Goal: Task Accomplishment & Management: Use online tool/utility

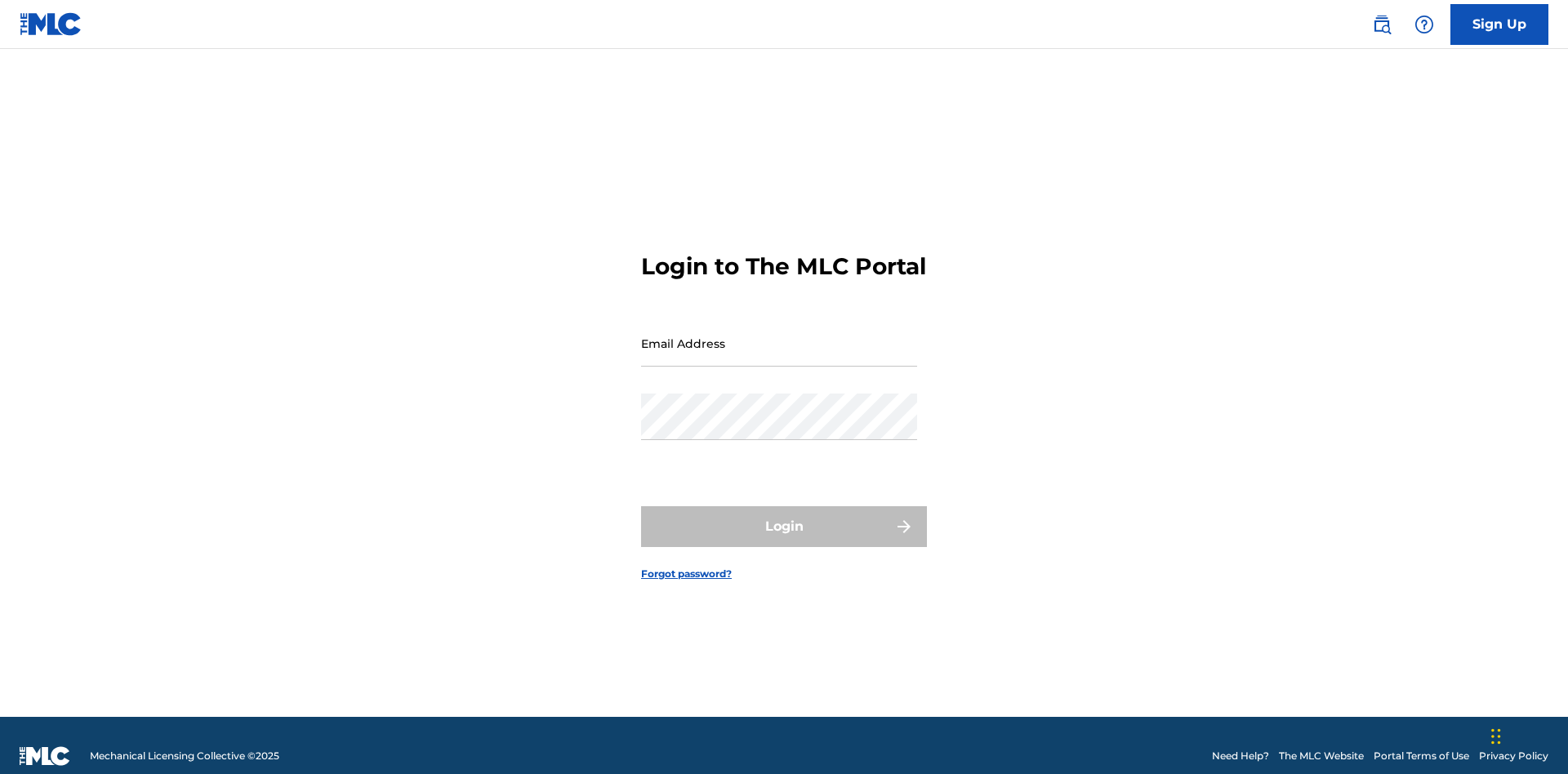
scroll to position [21, 0]
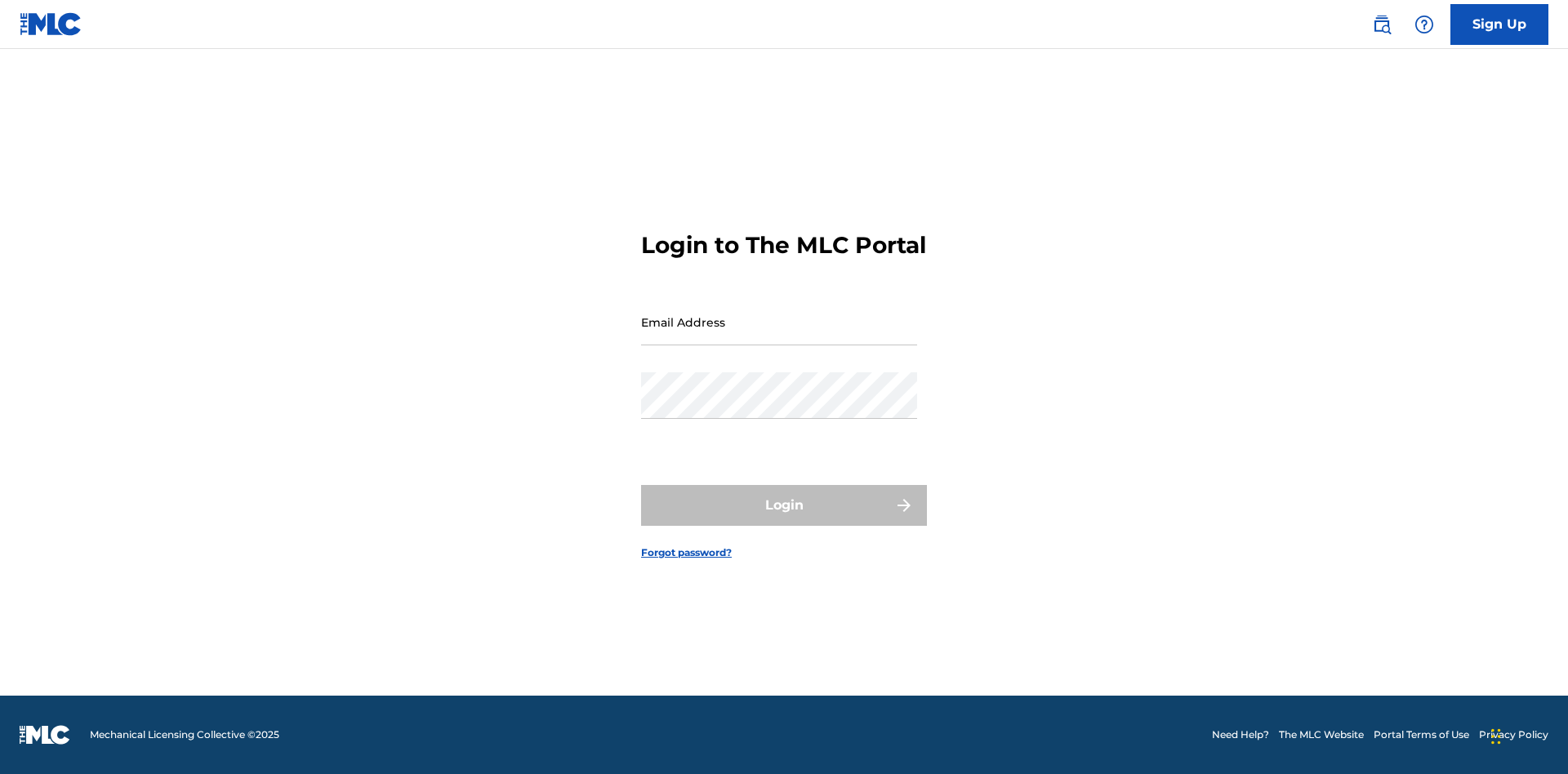
click at [779, 335] on input "Email Address" at bounding box center [779, 322] width 276 height 47
type input "[EMAIL_ADDRESS][DOMAIN_NAME]"
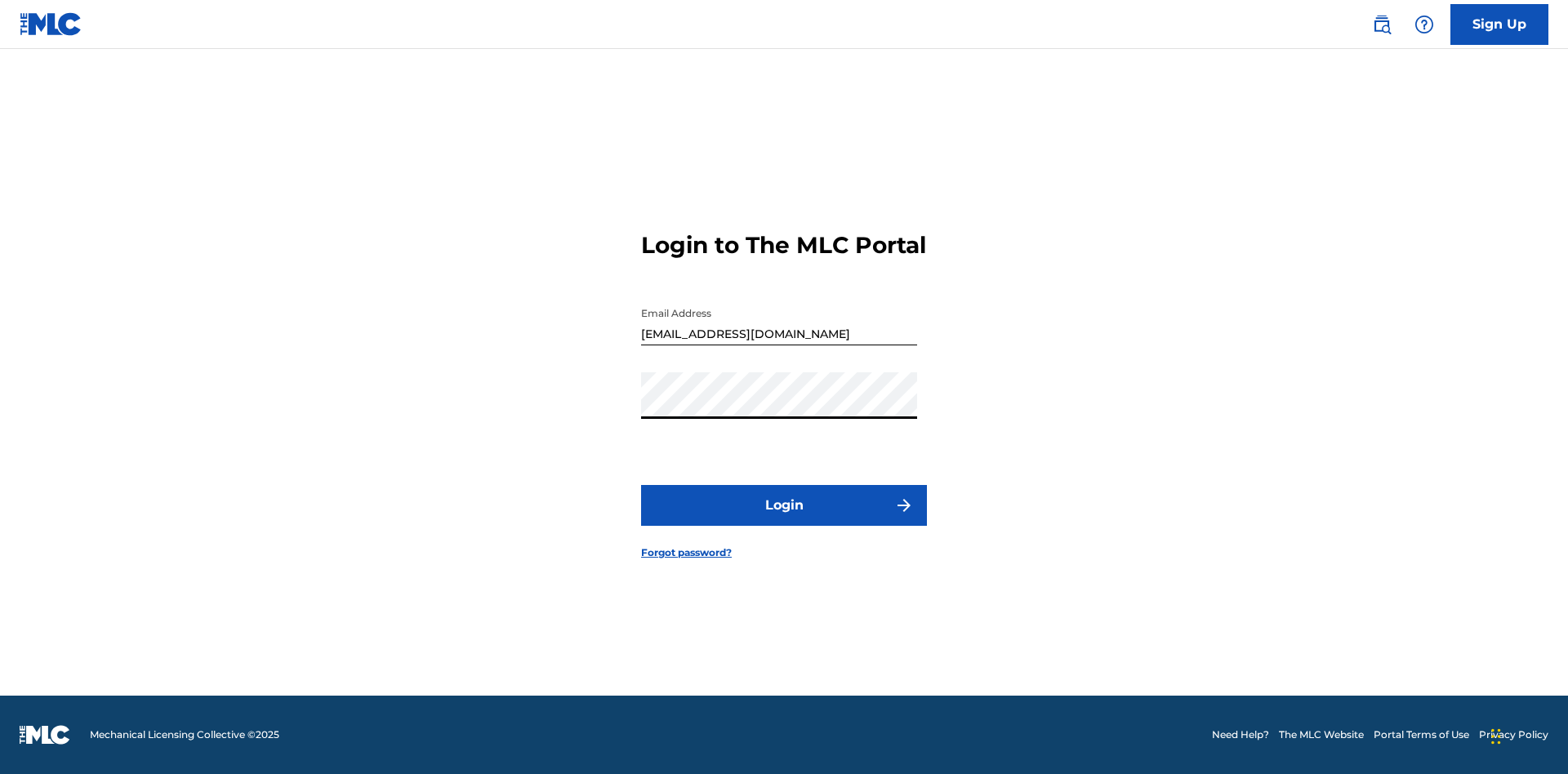
click at [784, 519] on button "Login" at bounding box center [783, 505] width 286 height 41
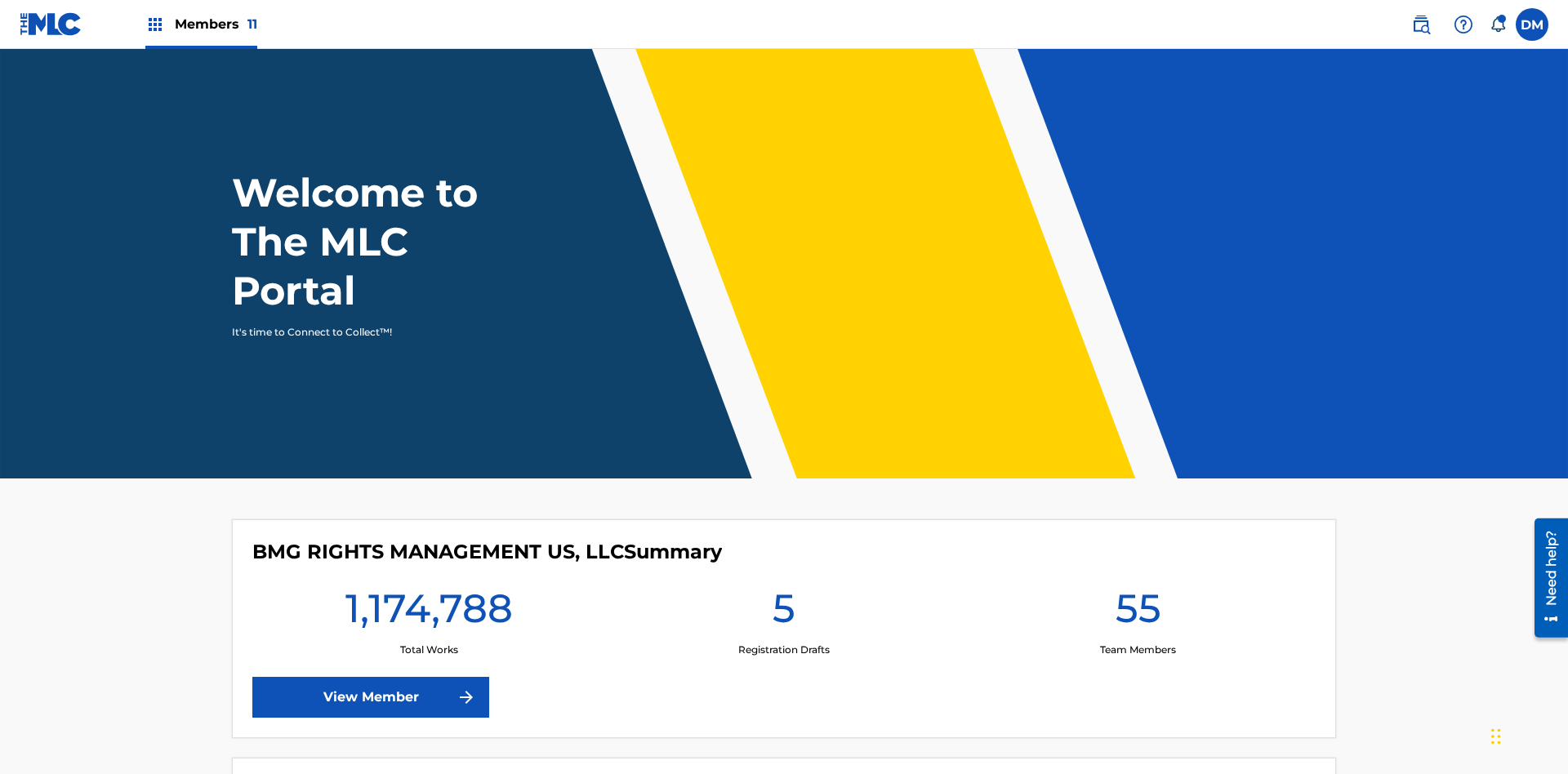
click at [201, 24] on span "Members 11" at bounding box center [215, 24] width 82 height 19
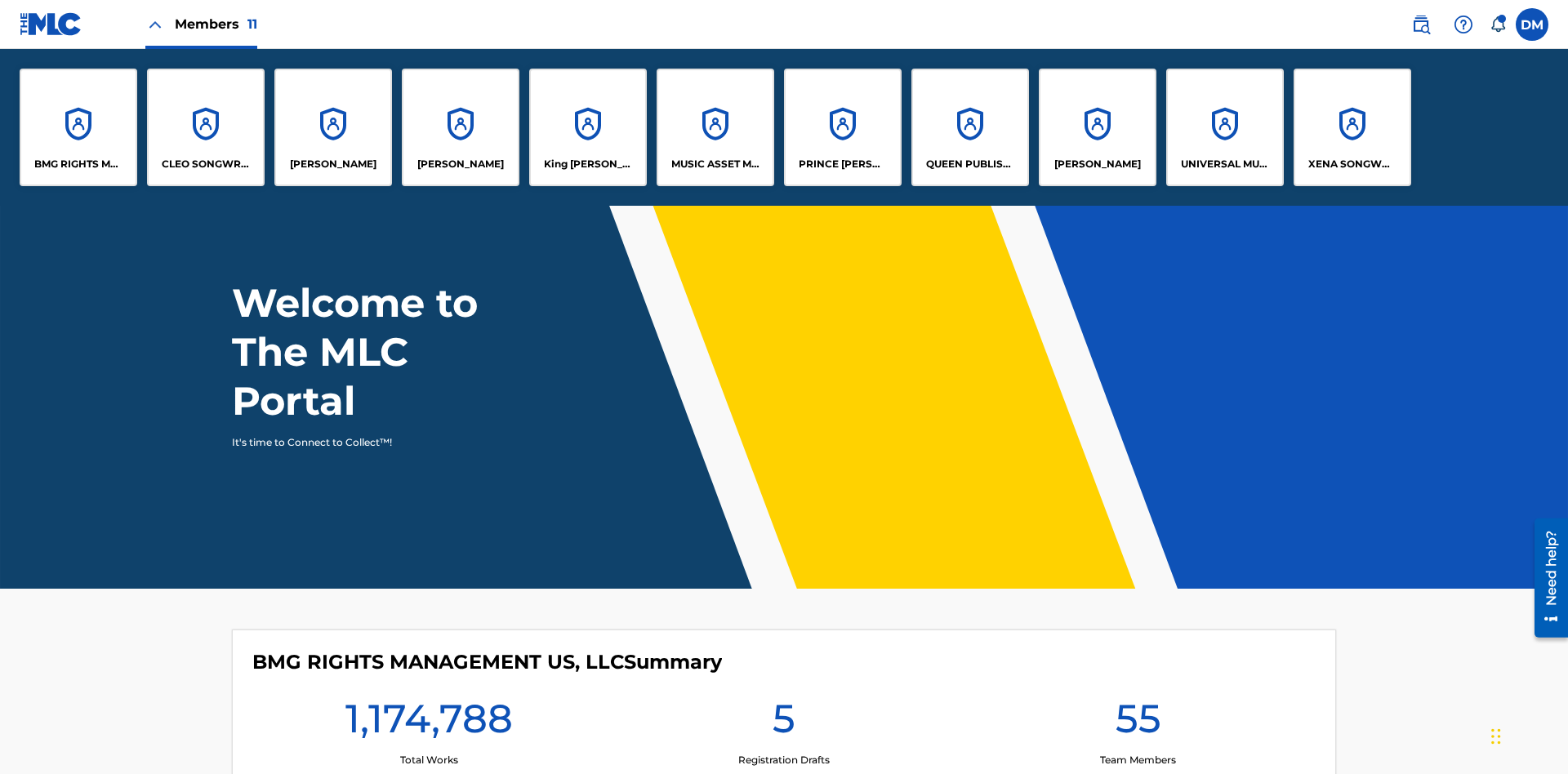
click at [460, 164] on p "EYAMA MCSINGER" at bounding box center [461, 164] width 87 height 15
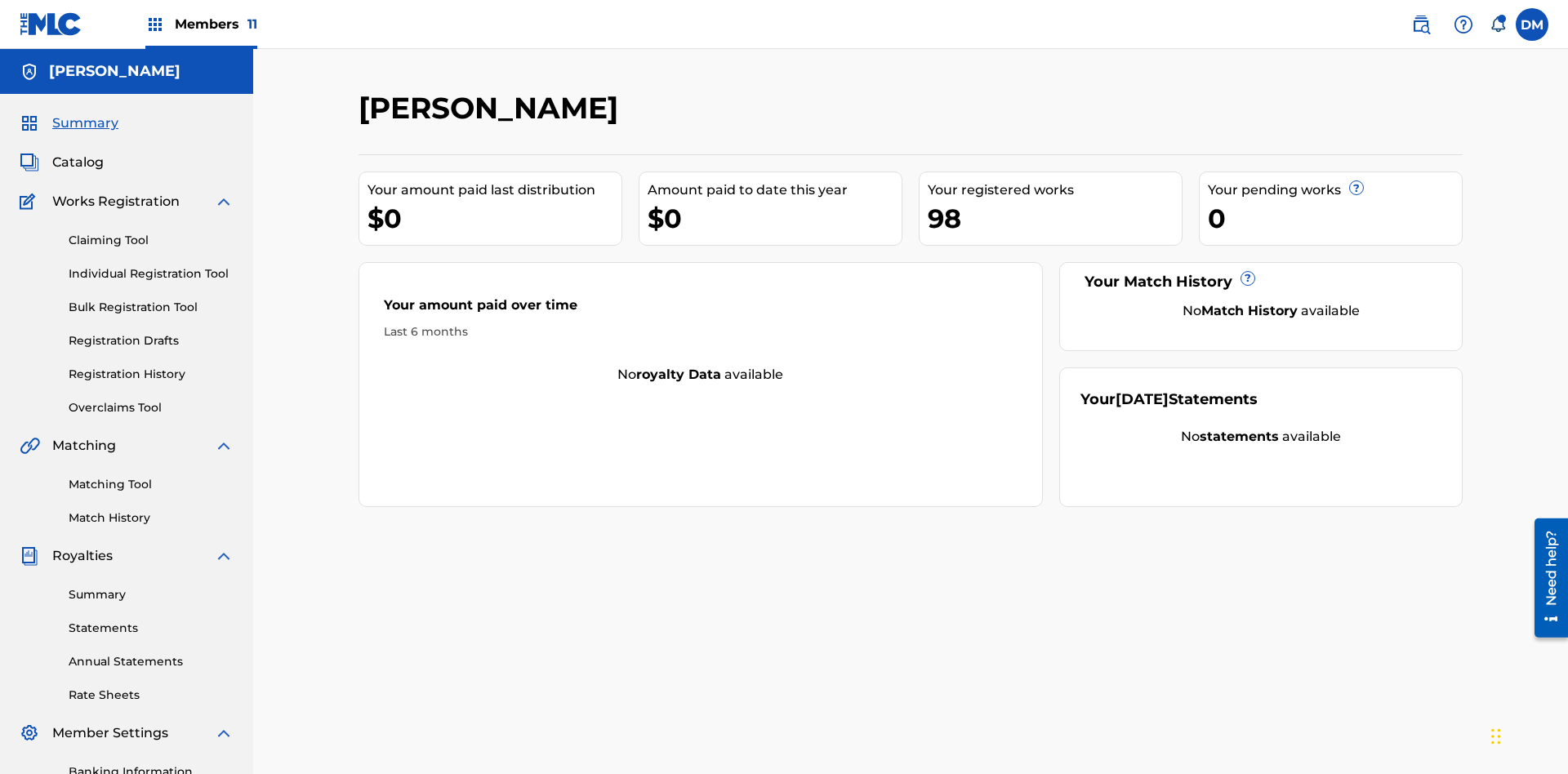
click at [151, 399] on link "Overclaims Tool" at bounding box center [151, 407] width 165 height 17
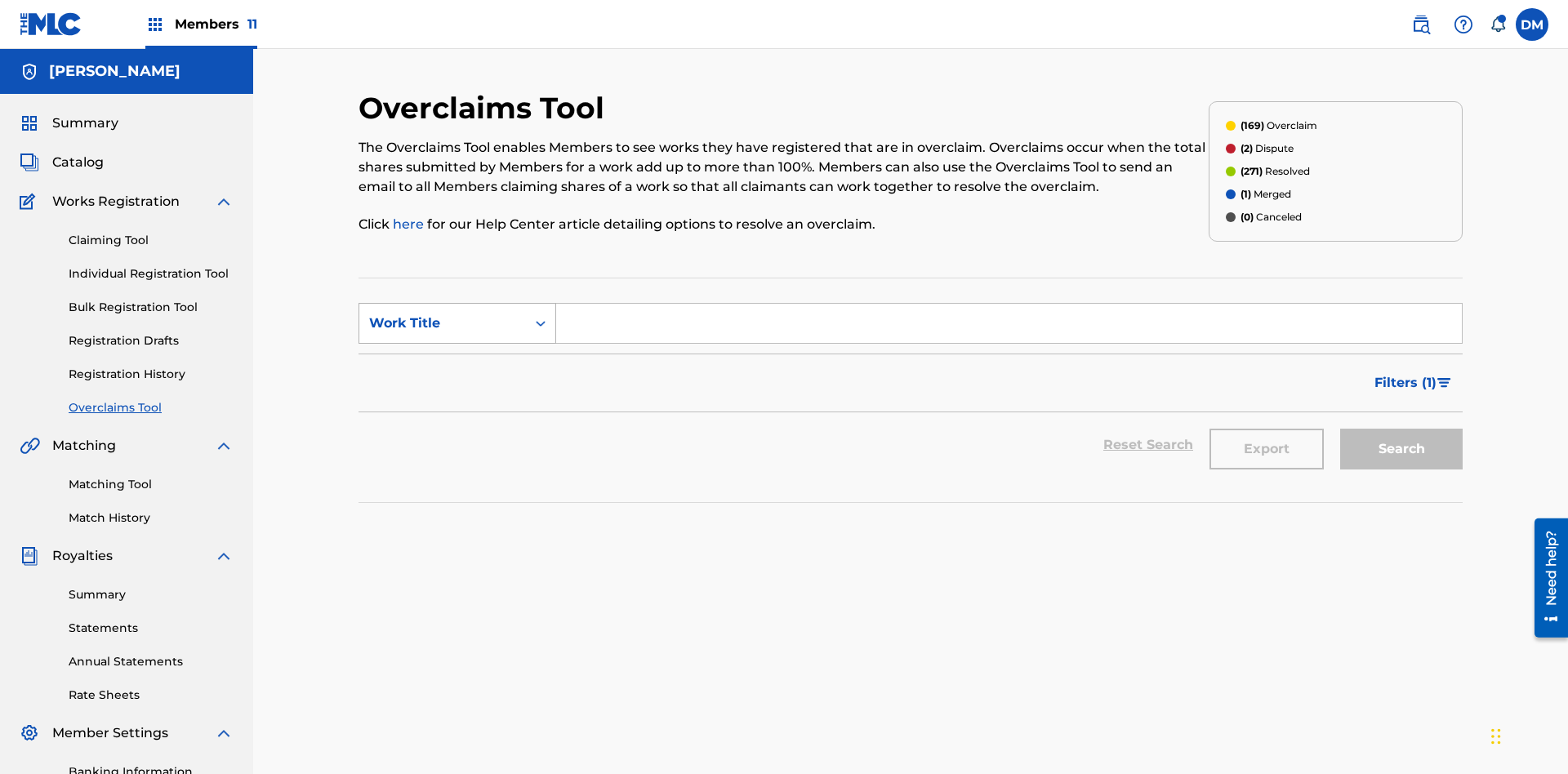
click at [442, 313] on div "Work Title" at bounding box center [442, 323] width 147 height 19
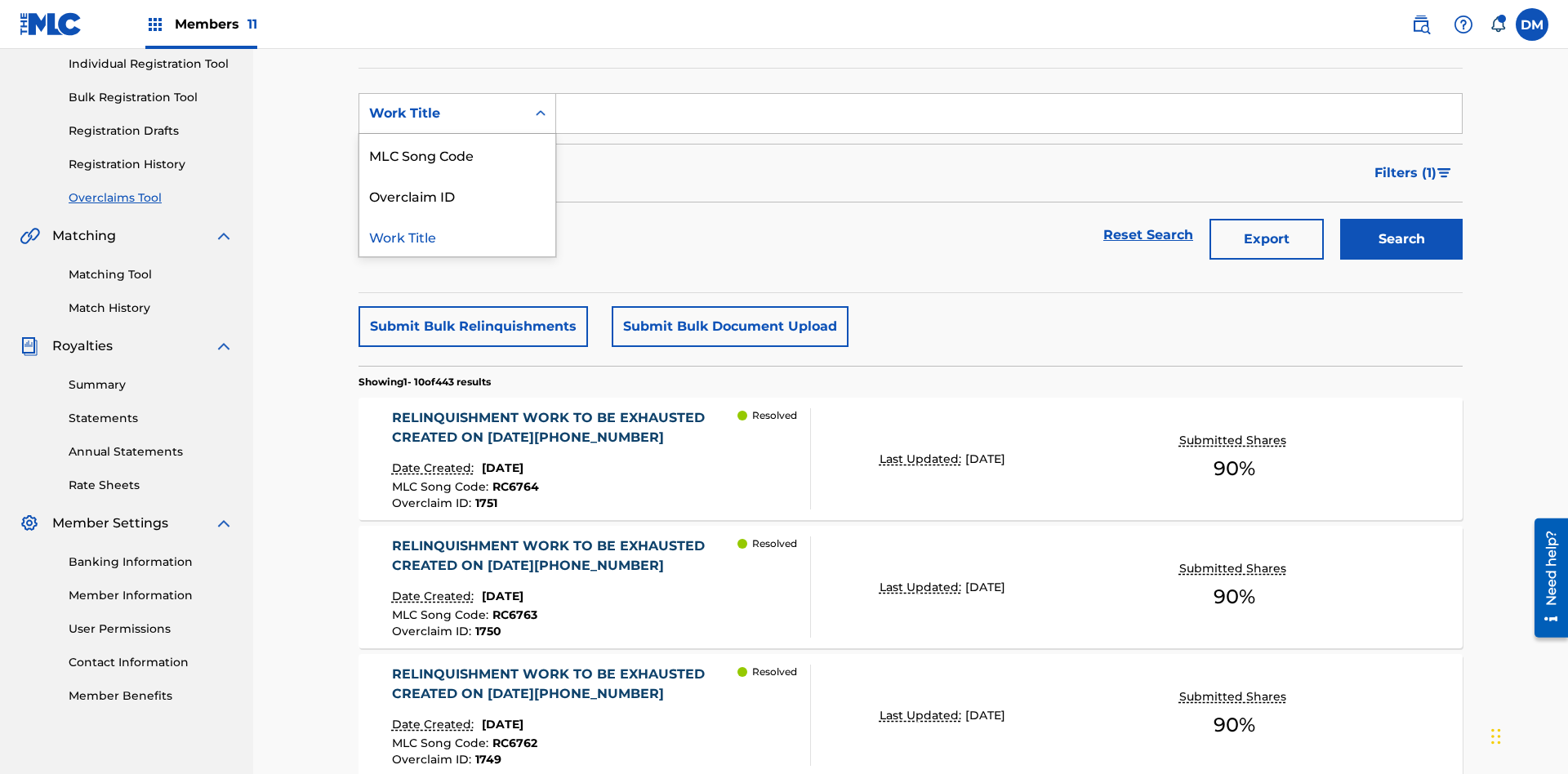
click at [457, 195] on div "Overclaim ID" at bounding box center [457, 195] width 196 height 41
click at [1009, 118] on input "Search Form" at bounding box center [1008, 113] width 905 height 39
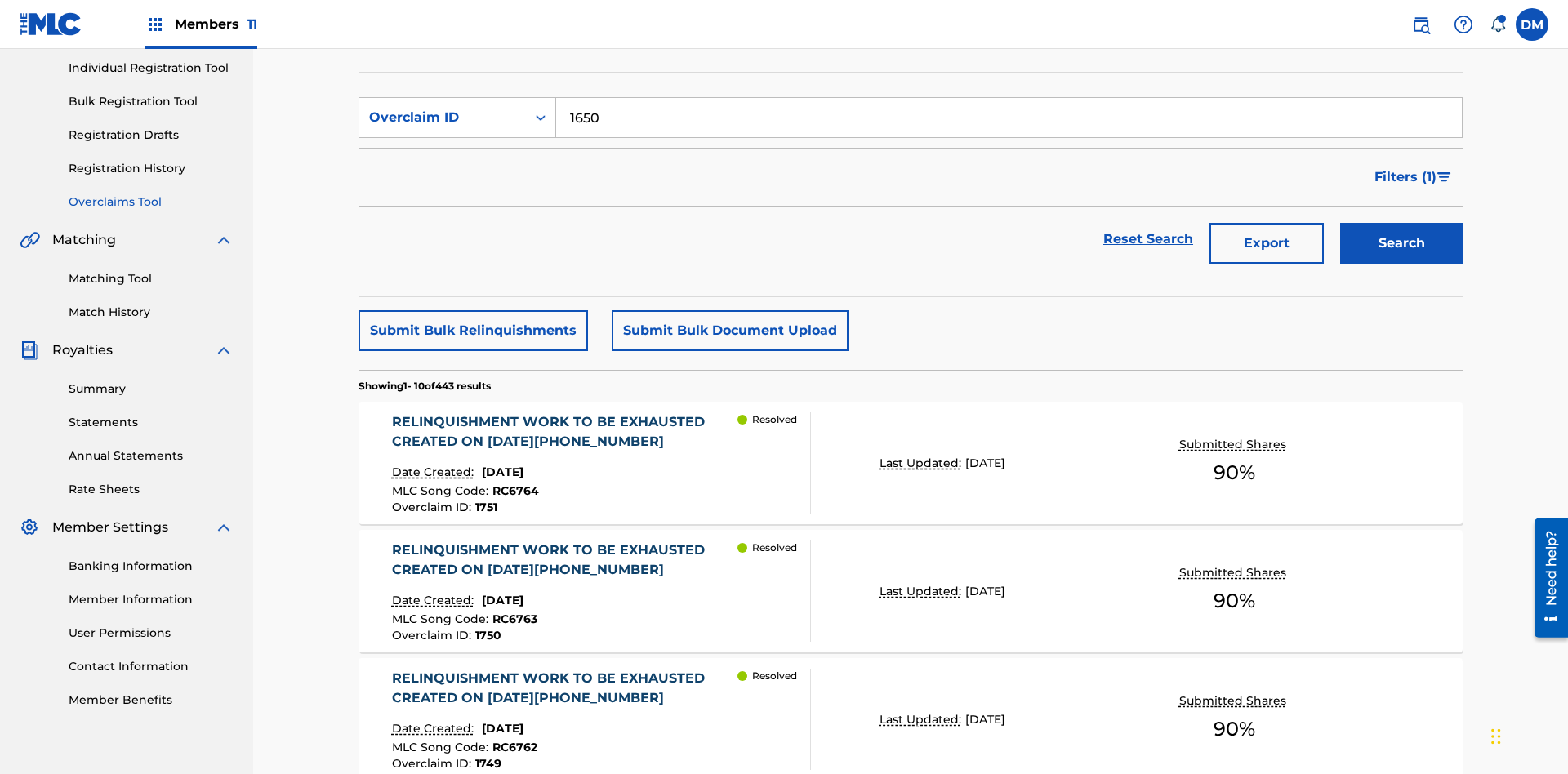
type input "1650"
click at [1401, 223] on button "Search" at bounding box center [1401, 243] width 122 height 41
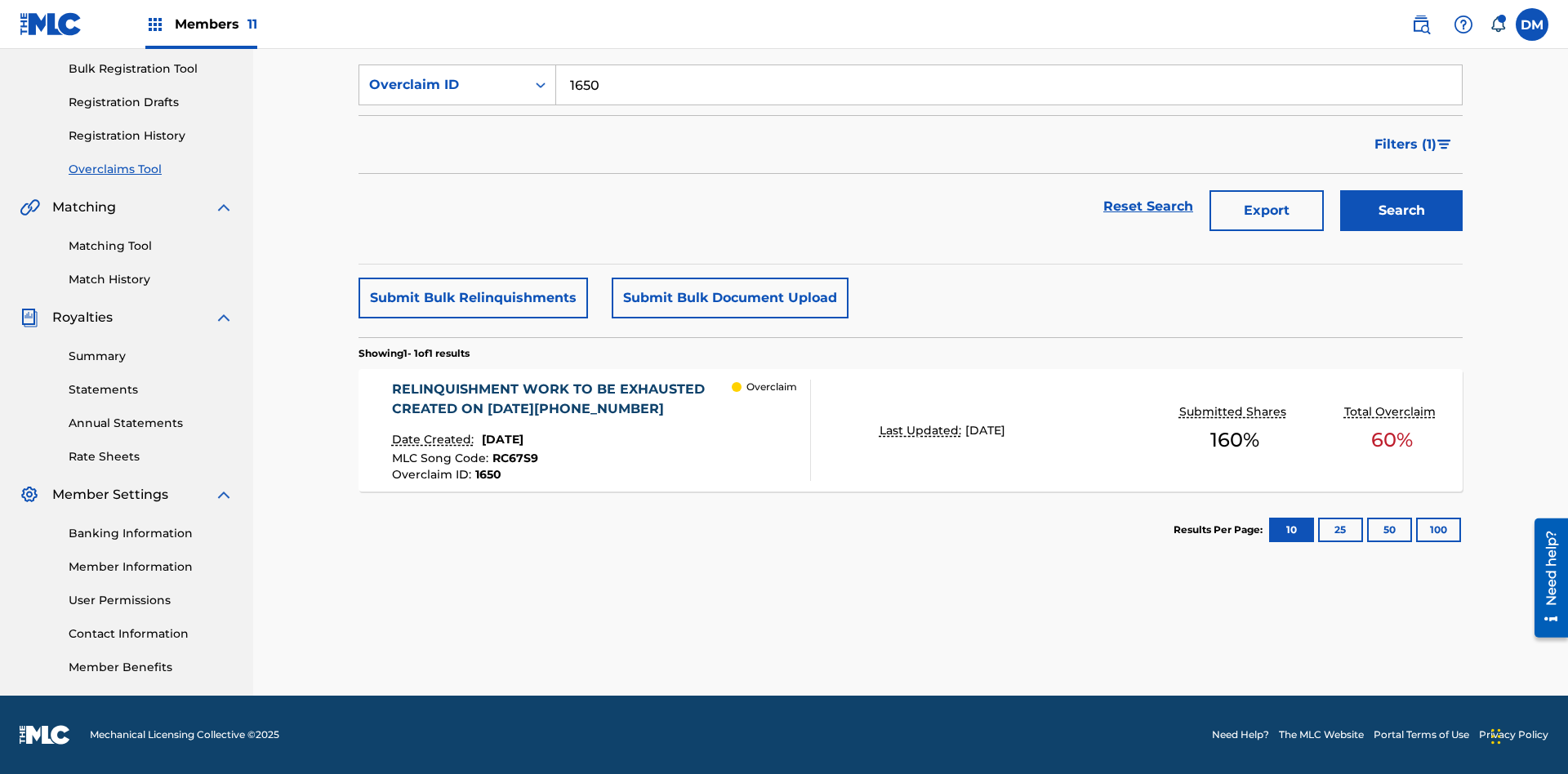
scroll to position [238, 0]
click at [561, 399] on div "RELINQUISHMENT WORK TO BE EXHAUSTED CREATED ON 2025 06 21 #3" at bounding box center [562, 399] width 341 height 39
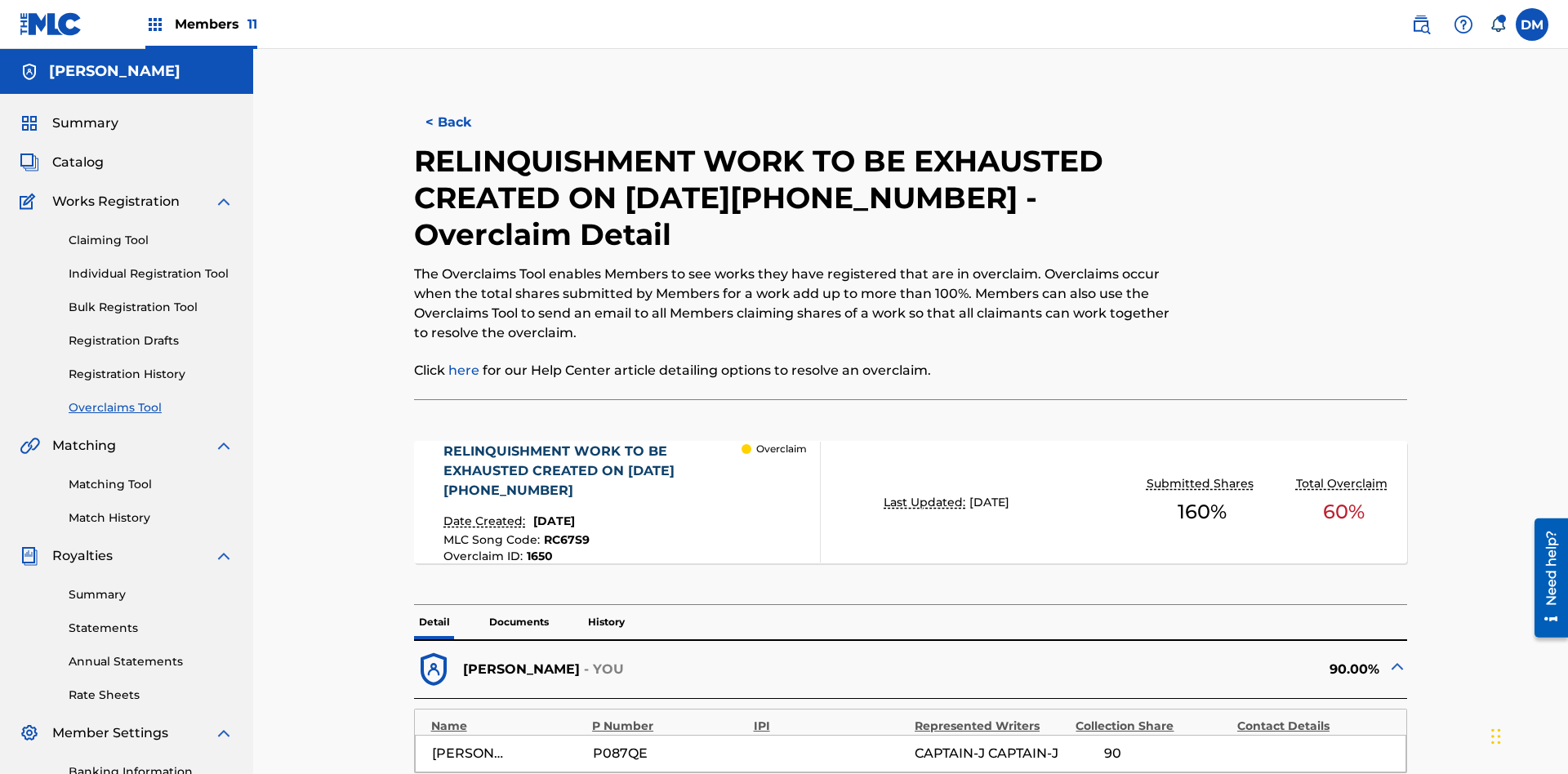
click at [518, 605] on p "Documents" at bounding box center [519, 622] width 69 height 34
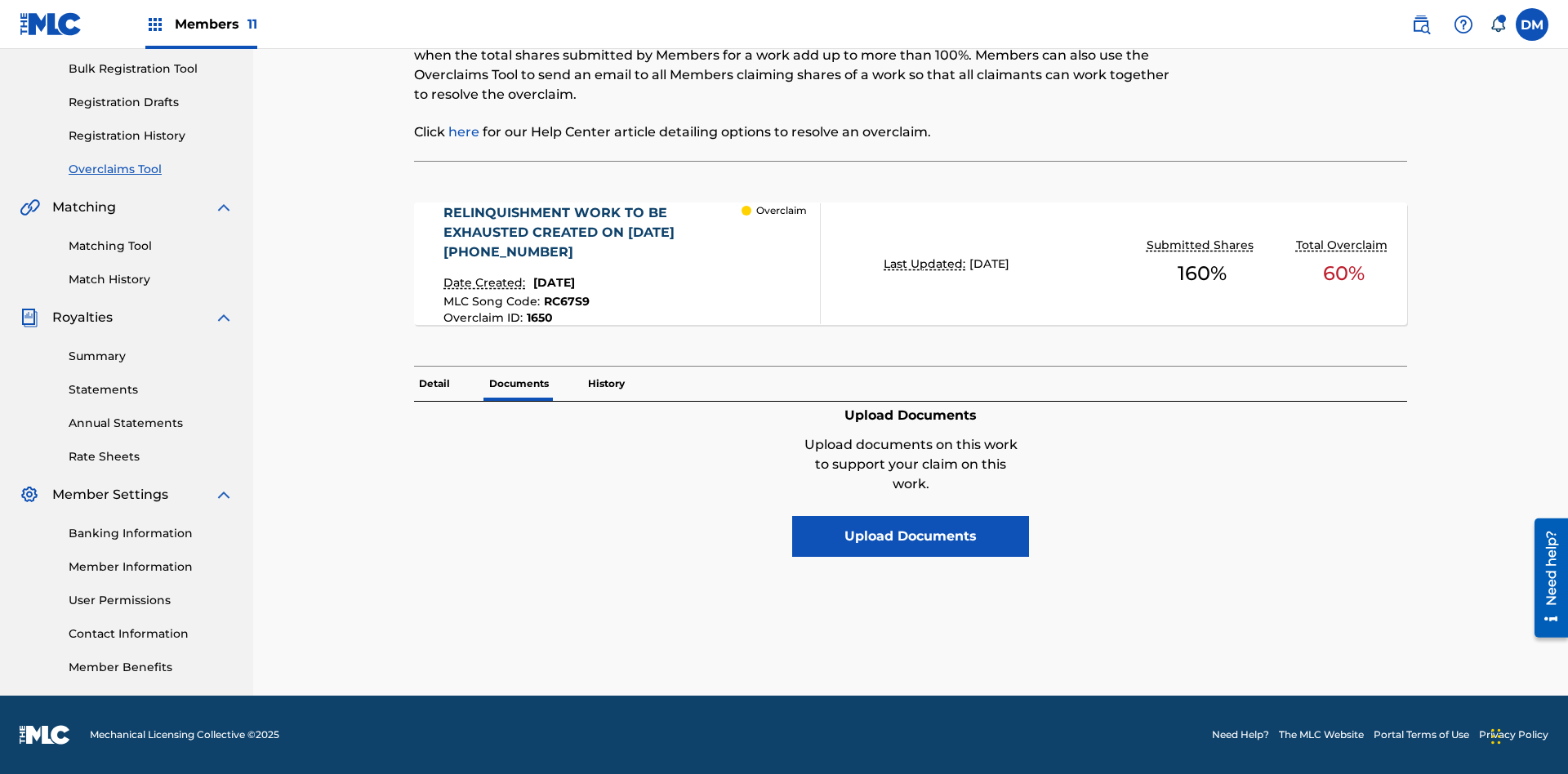
click at [911, 516] on button "Upload Documents" at bounding box center [911, 536] width 237 height 41
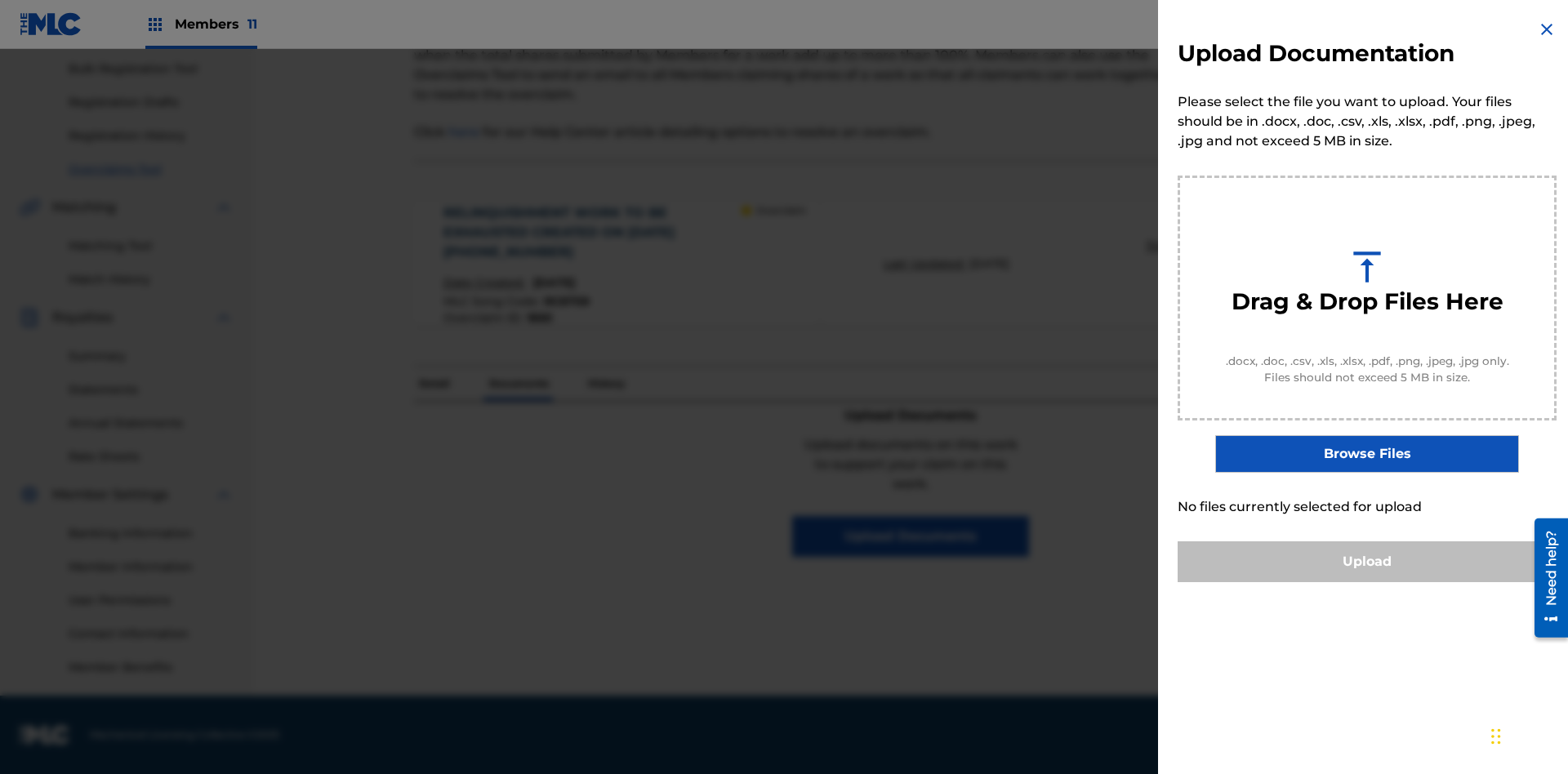
scroll to position [180, 0]
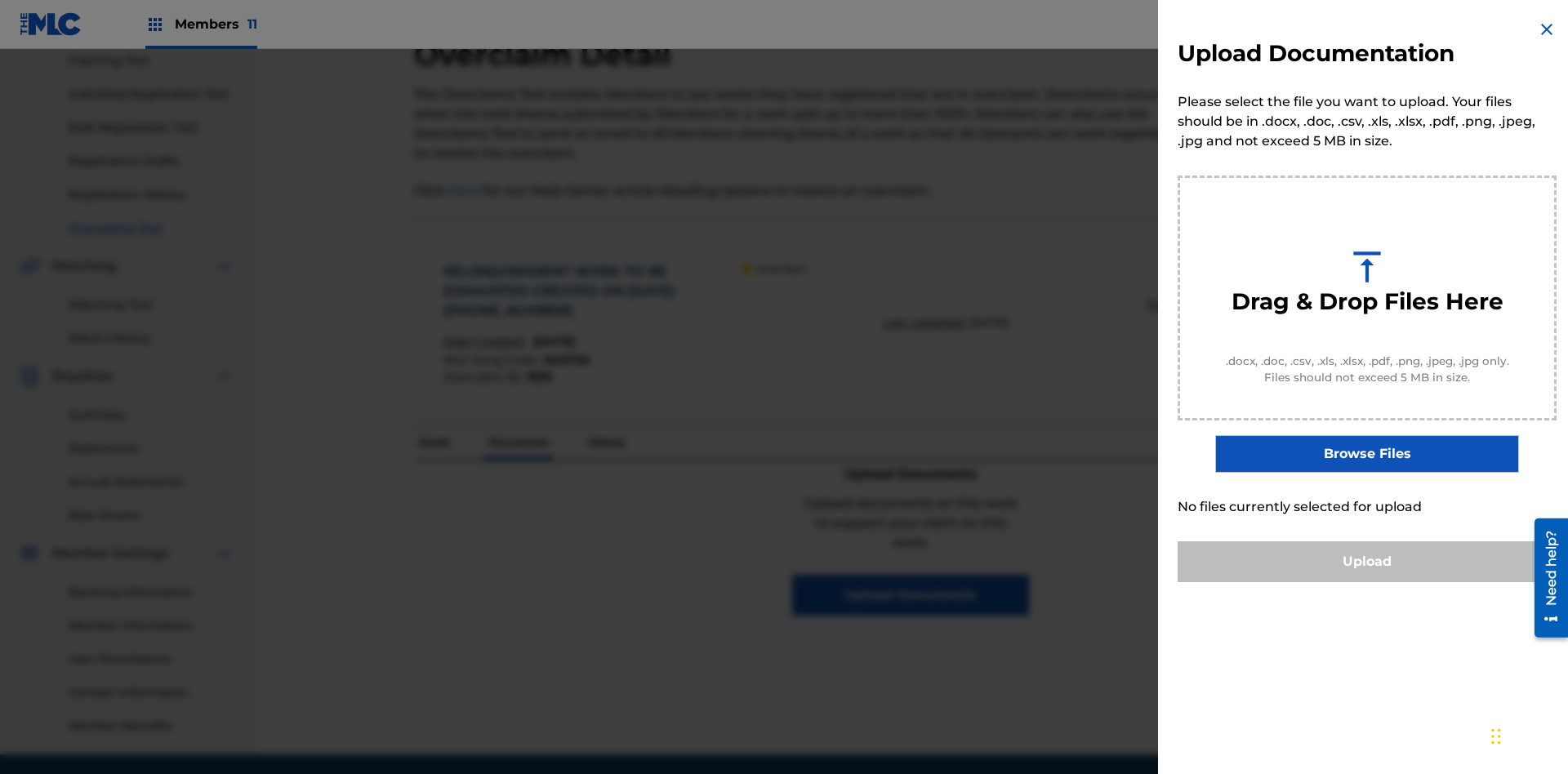
click at [1367, 582] on button "Upload" at bounding box center [1367, 562] width 379 height 41
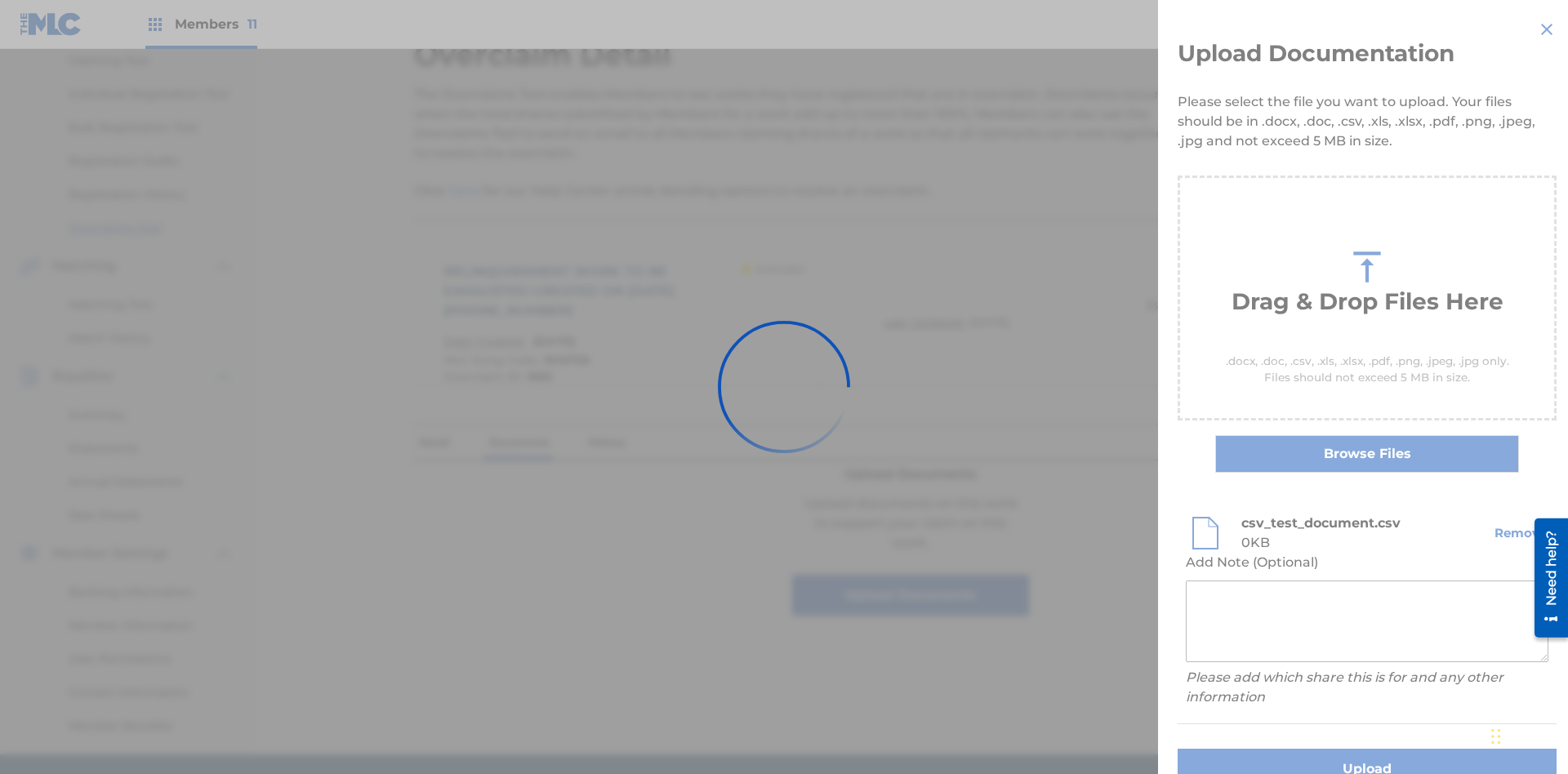
click at [1270, 748] on button "Upload" at bounding box center [1367, 769] width 379 height 41
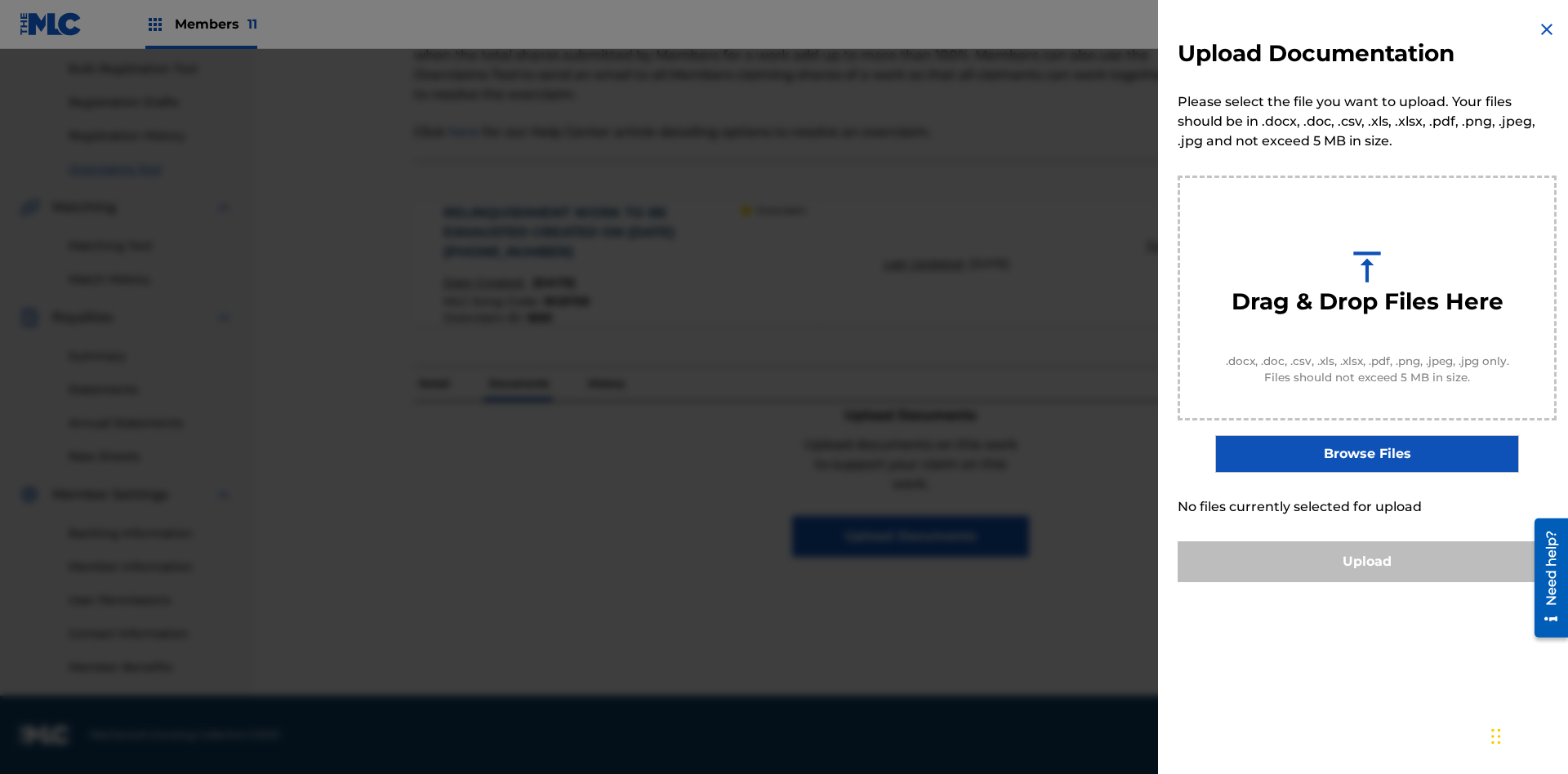
scroll to position [0, 0]
click at [1367, 582] on button "Upload" at bounding box center [1367, 562] width 379 height 41
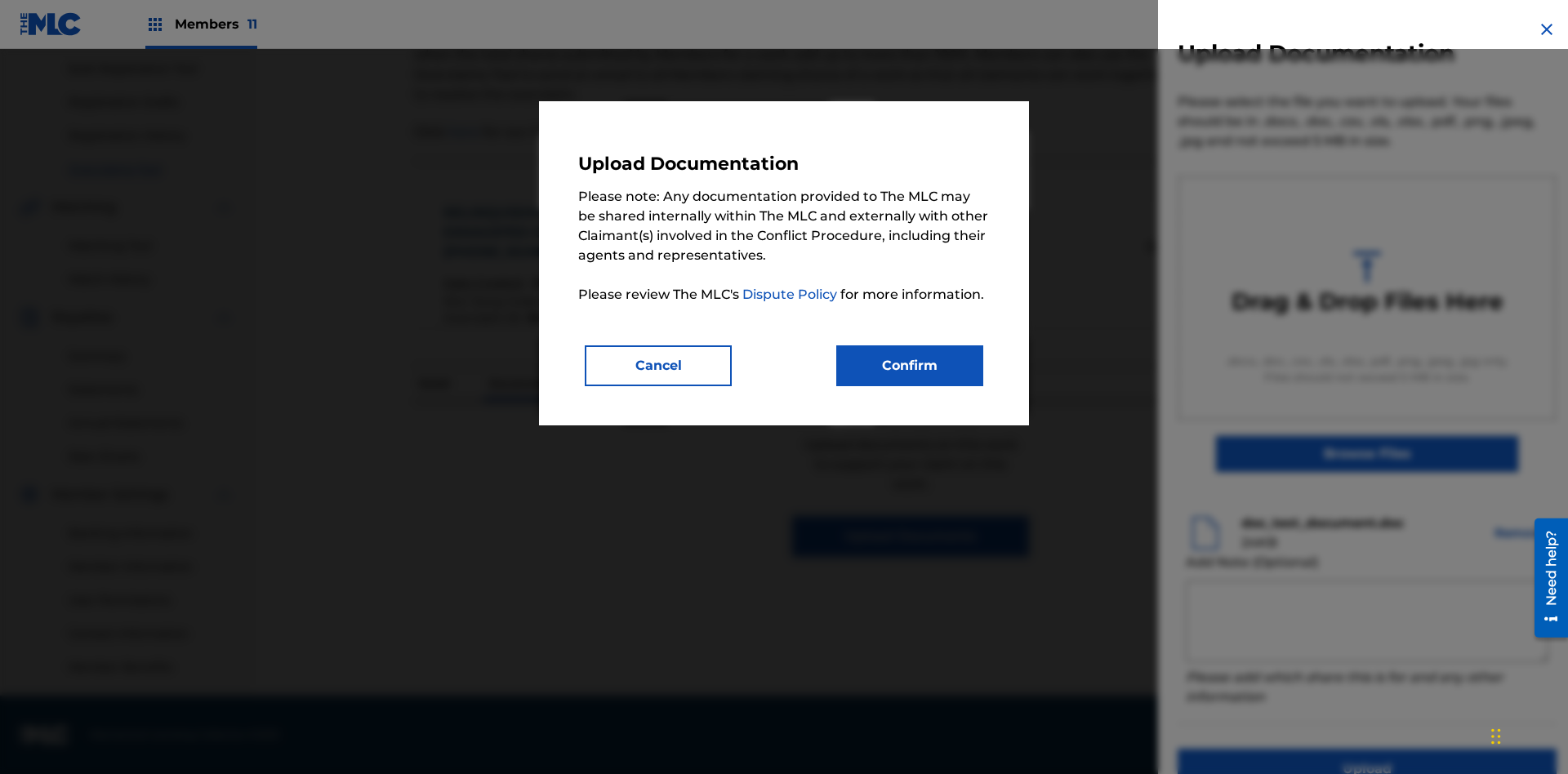
click at [910, 364] on button "Confirm" at bounding box center [910, 365] width 147 height 41
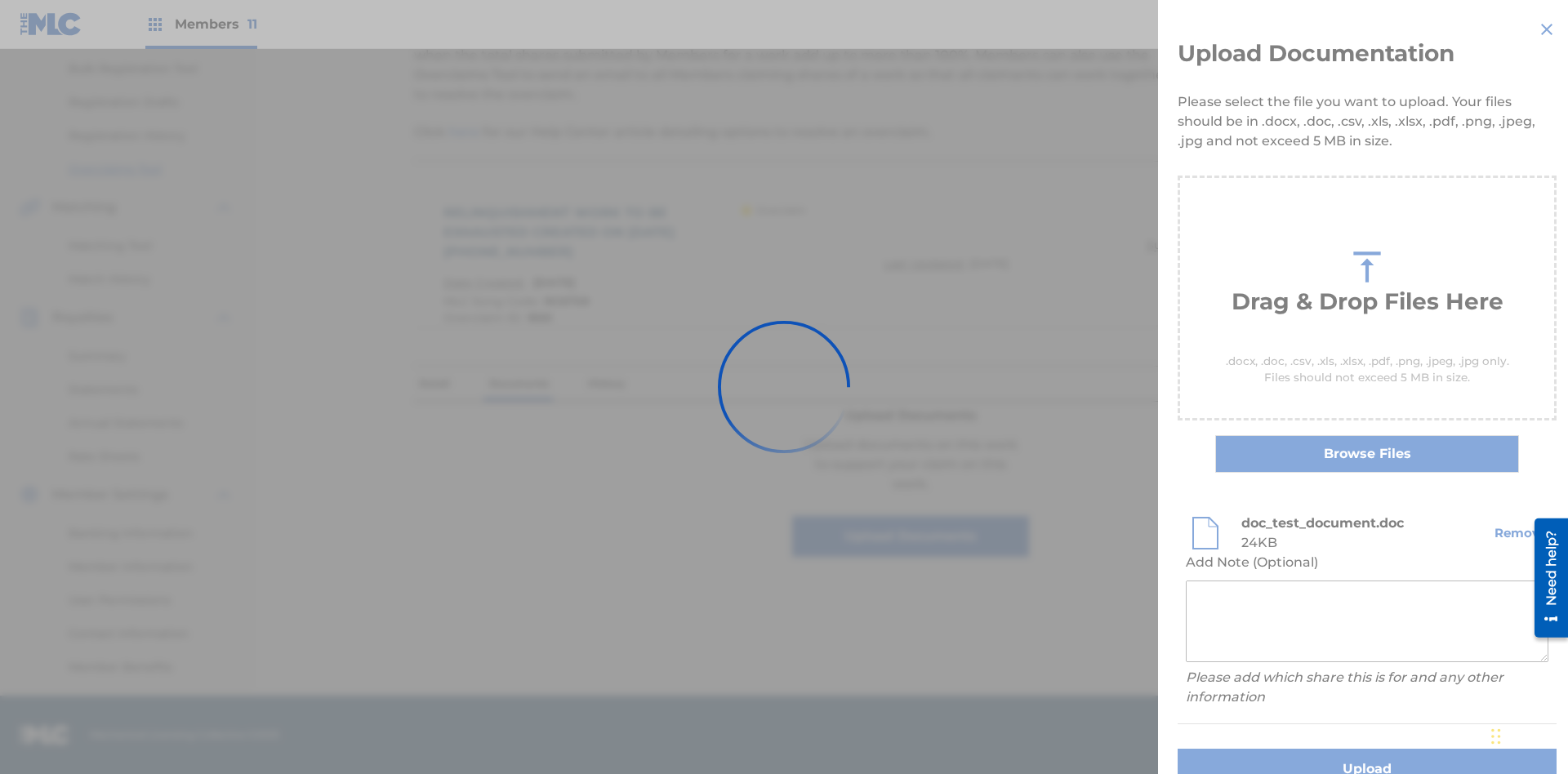
click at [1270, 748] on button "Upload" at bounding box center [1367, 769] width 379 height 41
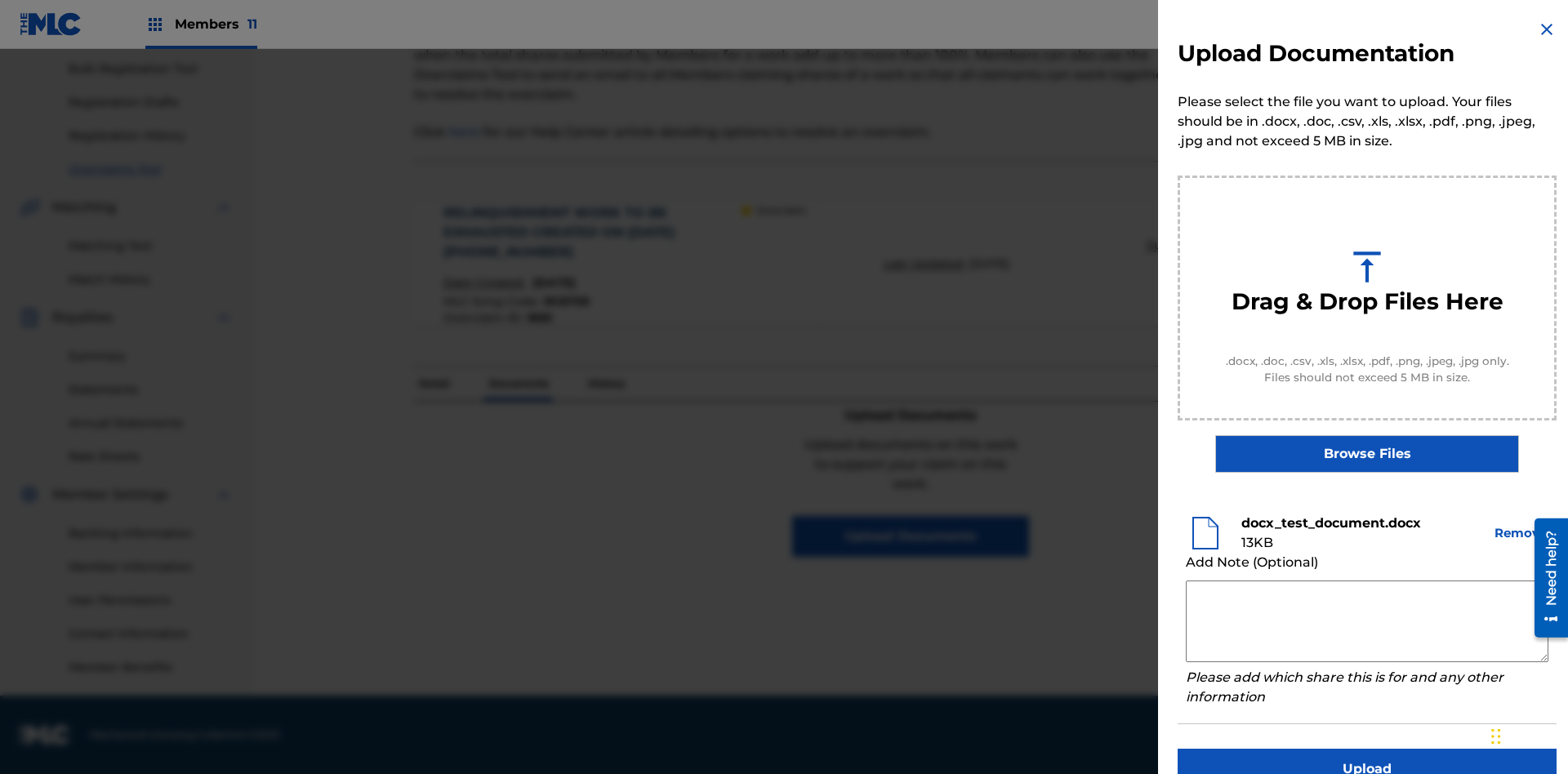
click at [1367, 748] on button "Upload" at bounding box center [1367, 769] width 379 height 41
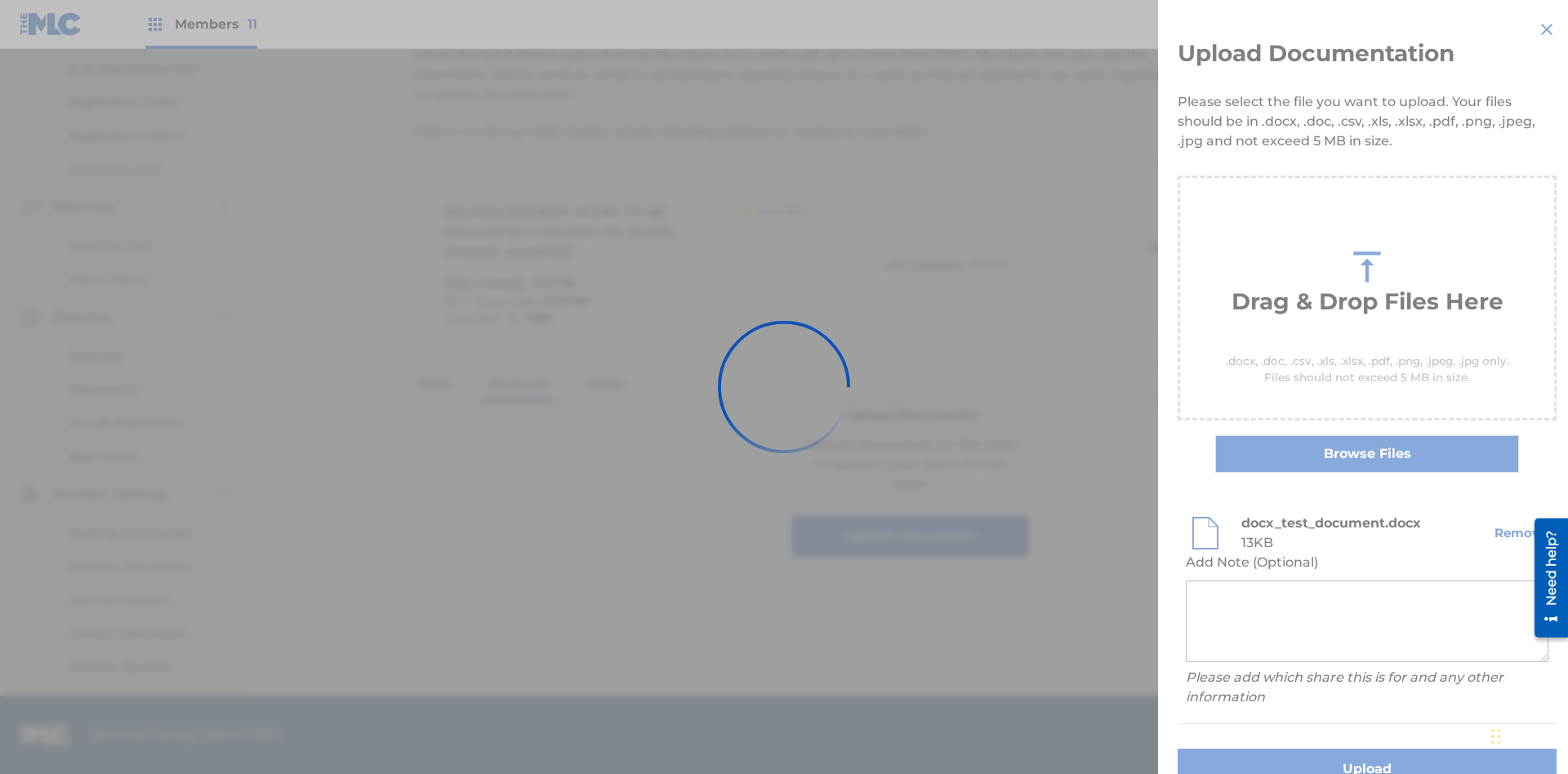
click at [1270, 748] on button "Upload" at bounding box center [1367, 769] width 379 height 41
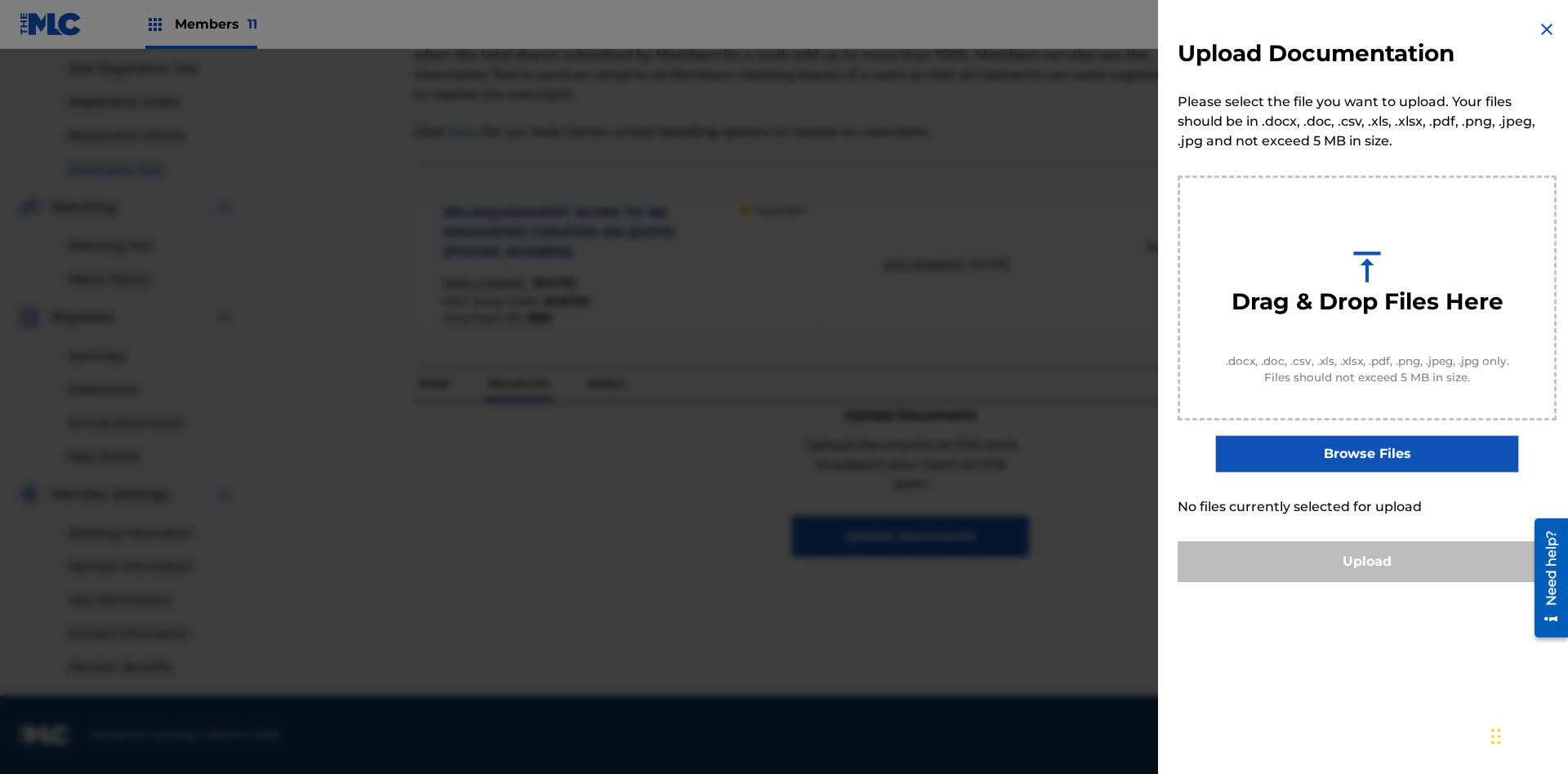
click at [1367, 582] on button "Upload" at bounding box center [1367, 562] width 379 height 41
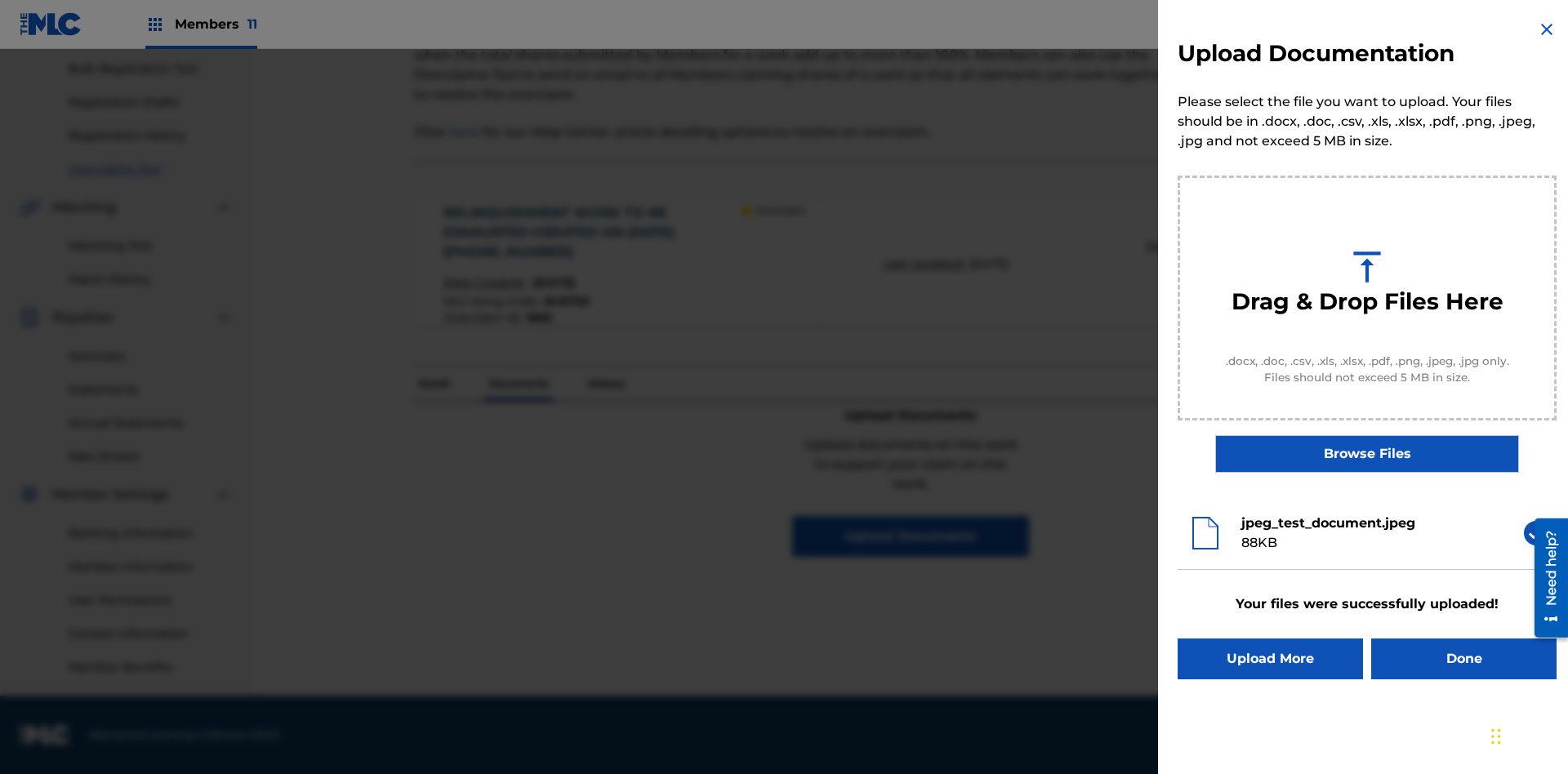
click at [1270, 659] on button "Upload More" at bounding box center [1270, 659] width 185 height 41
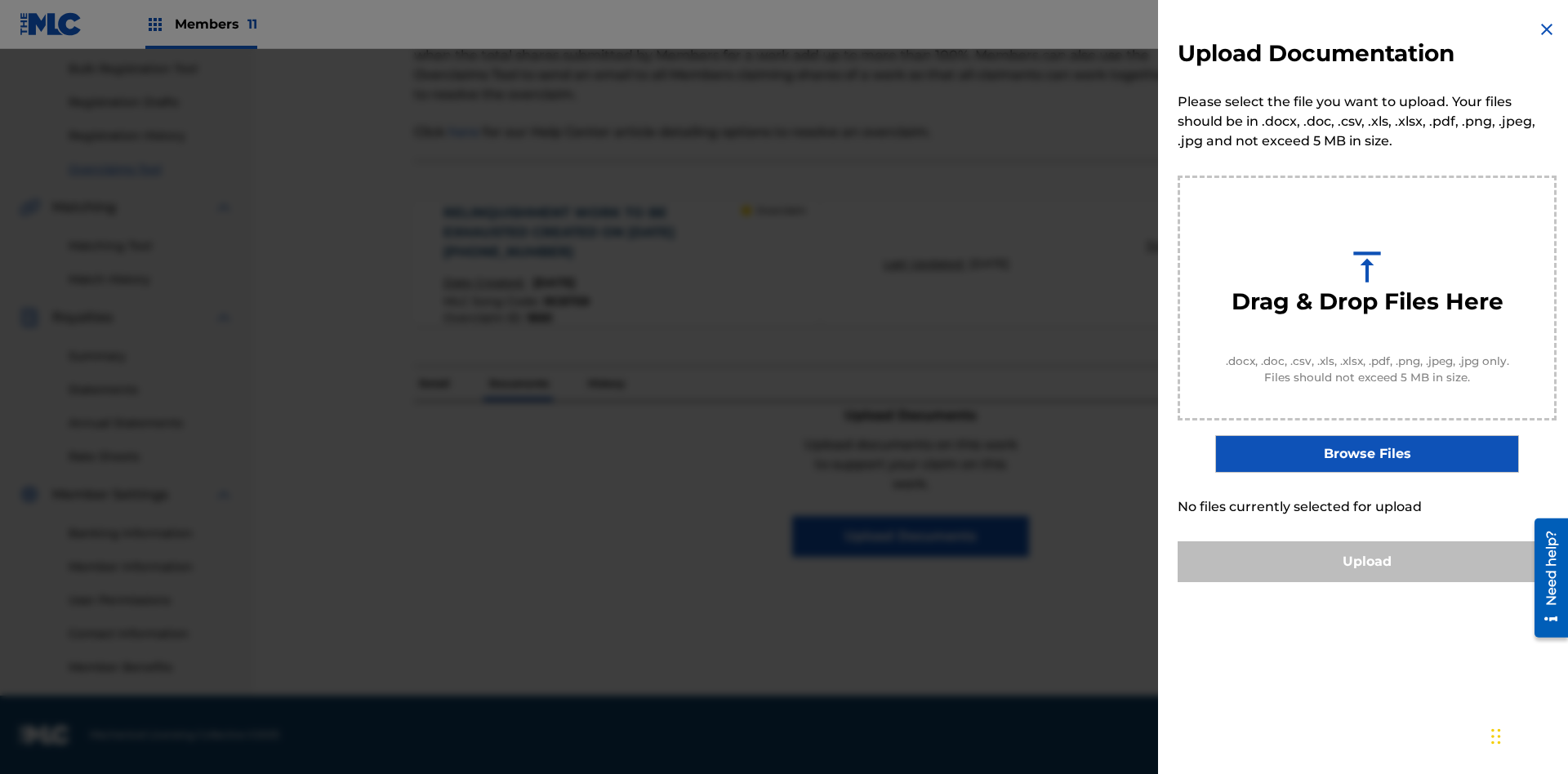
click at [1367, 582] on button "Upload" at bounding box center [1367, 562] width 379 height 41
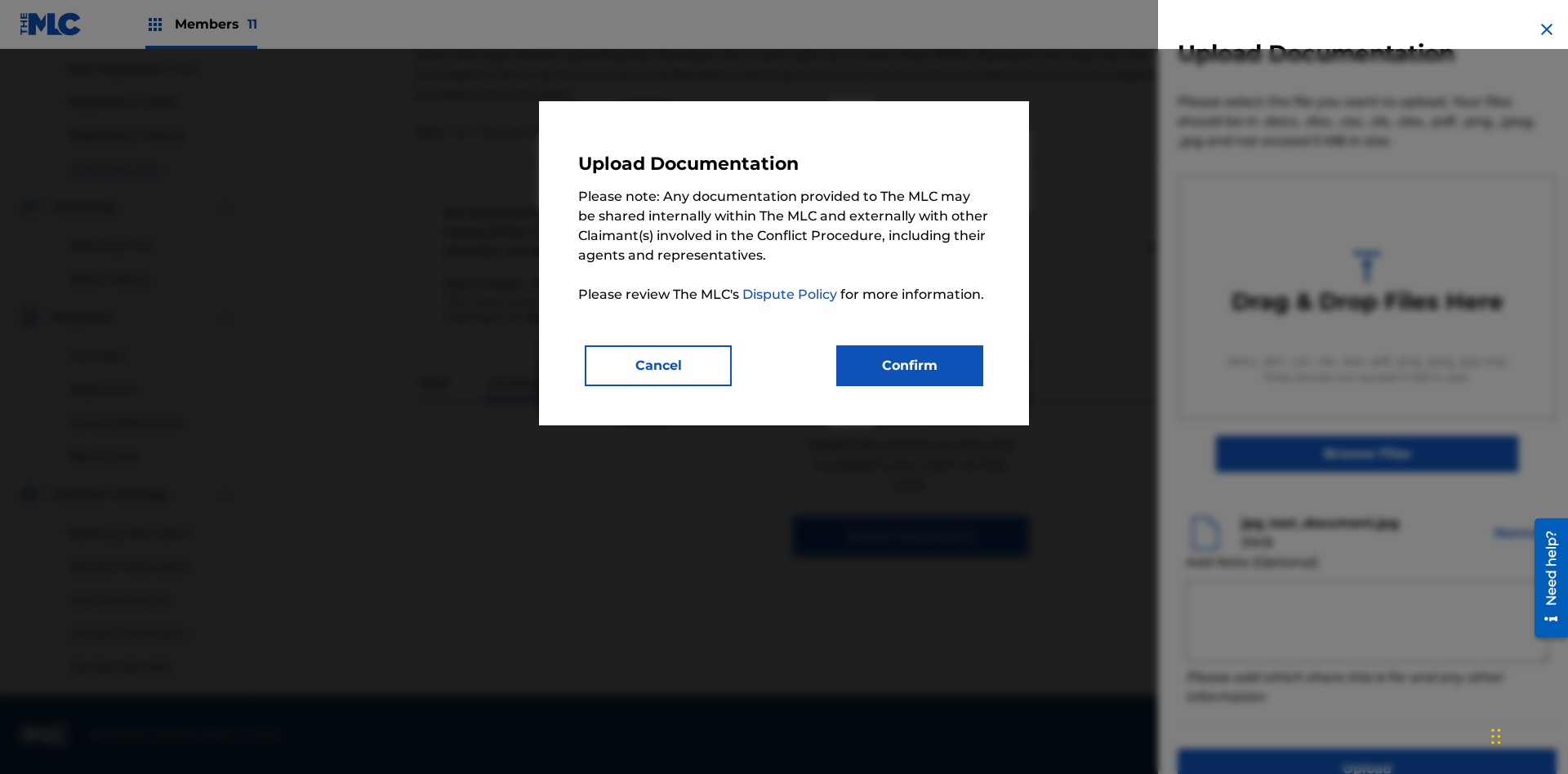
click at [910, 364] on button "Confirm" at bounding box center [910, 365] width 147 height 41
click at [1270, 748] on button "Upload" at bounding box center [1367, 769] width 379 height 41
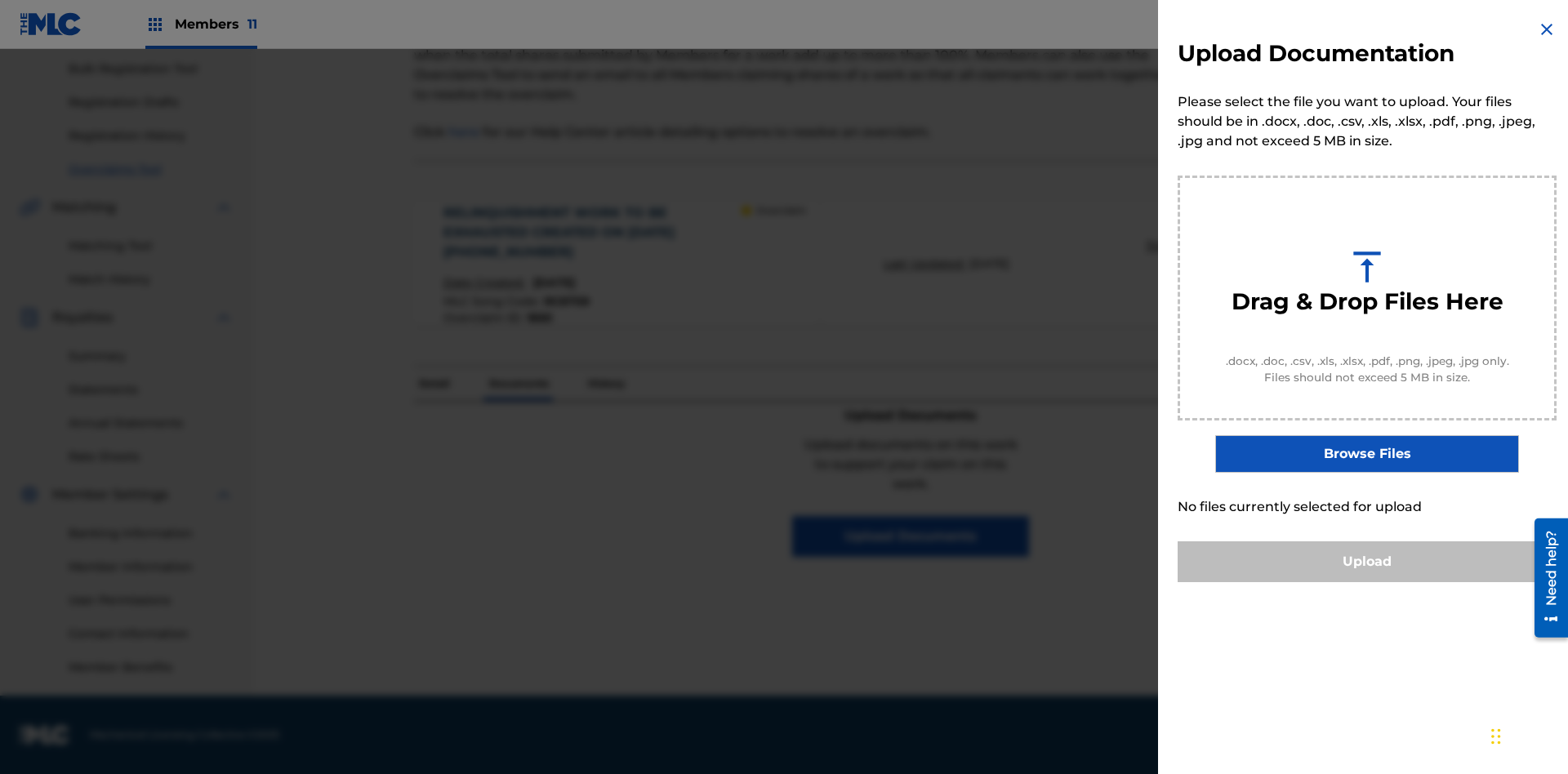
click at [1367, 582] on button "Upload" at bounding box center [1367, 562] width 379 height 41
click at [1270, 582] on button "Upload" at bounding box center [1367, 562] width 379 height 41
click at [1367, 582] on button "Upload" at bounding box center [1367, 562] width 379 height 41
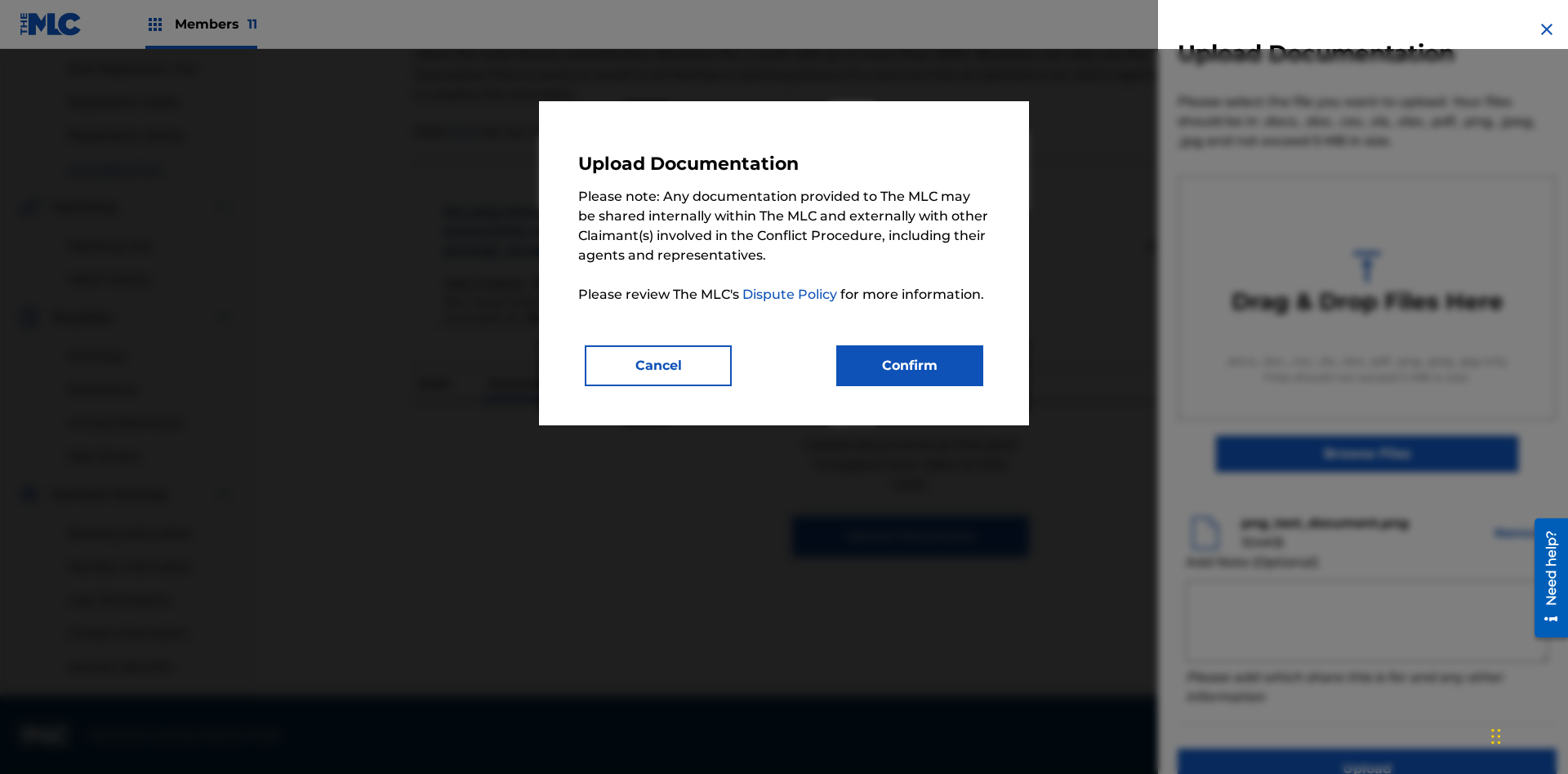
click at [910, 364] on button "Confirm" at bounding box center [910, 365] width 147 height 41
click at [1270, 748] on button "Upload" at bounding box center [1367, 769] width 379 height 41
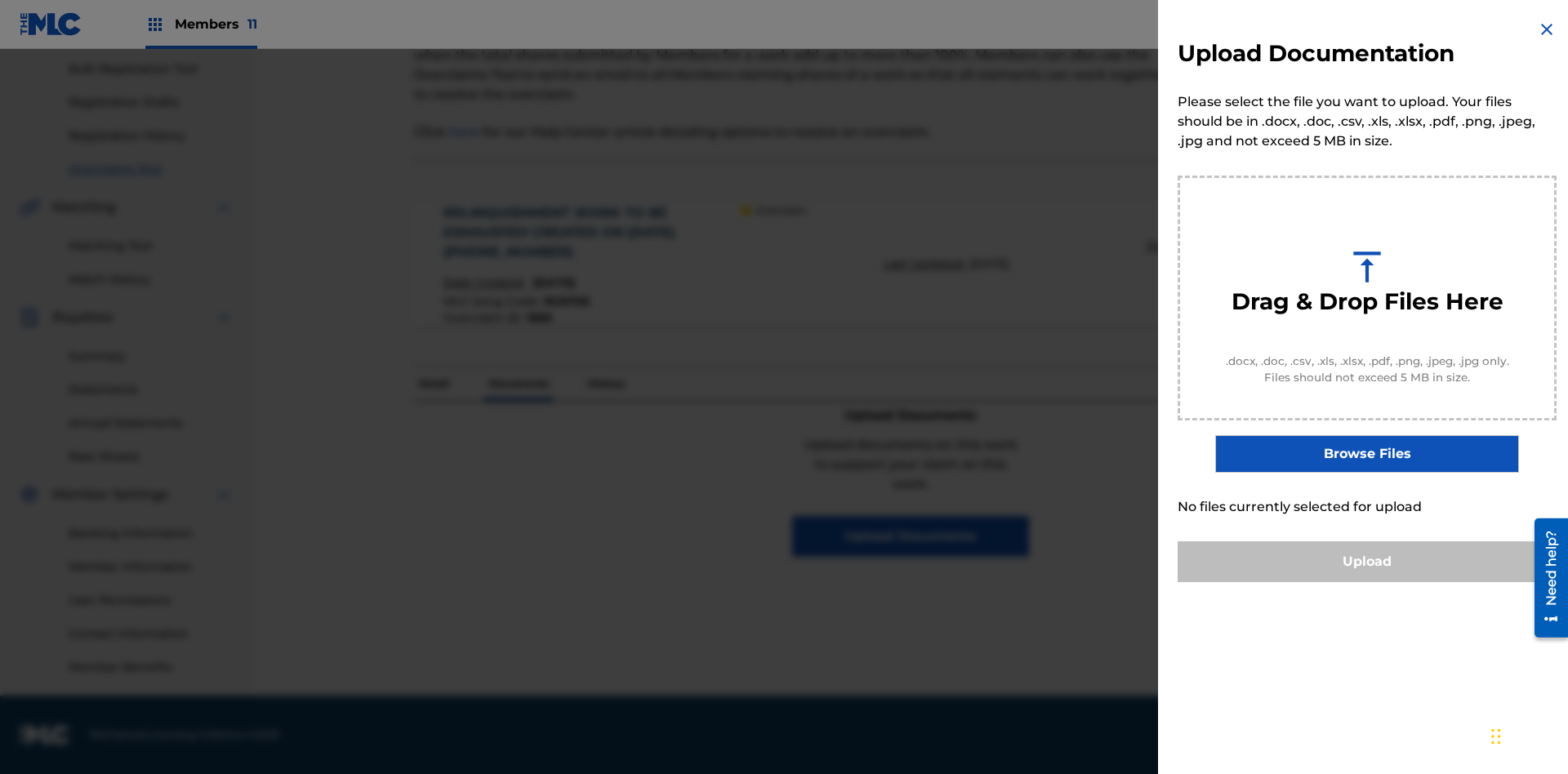
click at [1367, 582] on button "Upload" at bounding box center [1367, 562] width 379 height 41
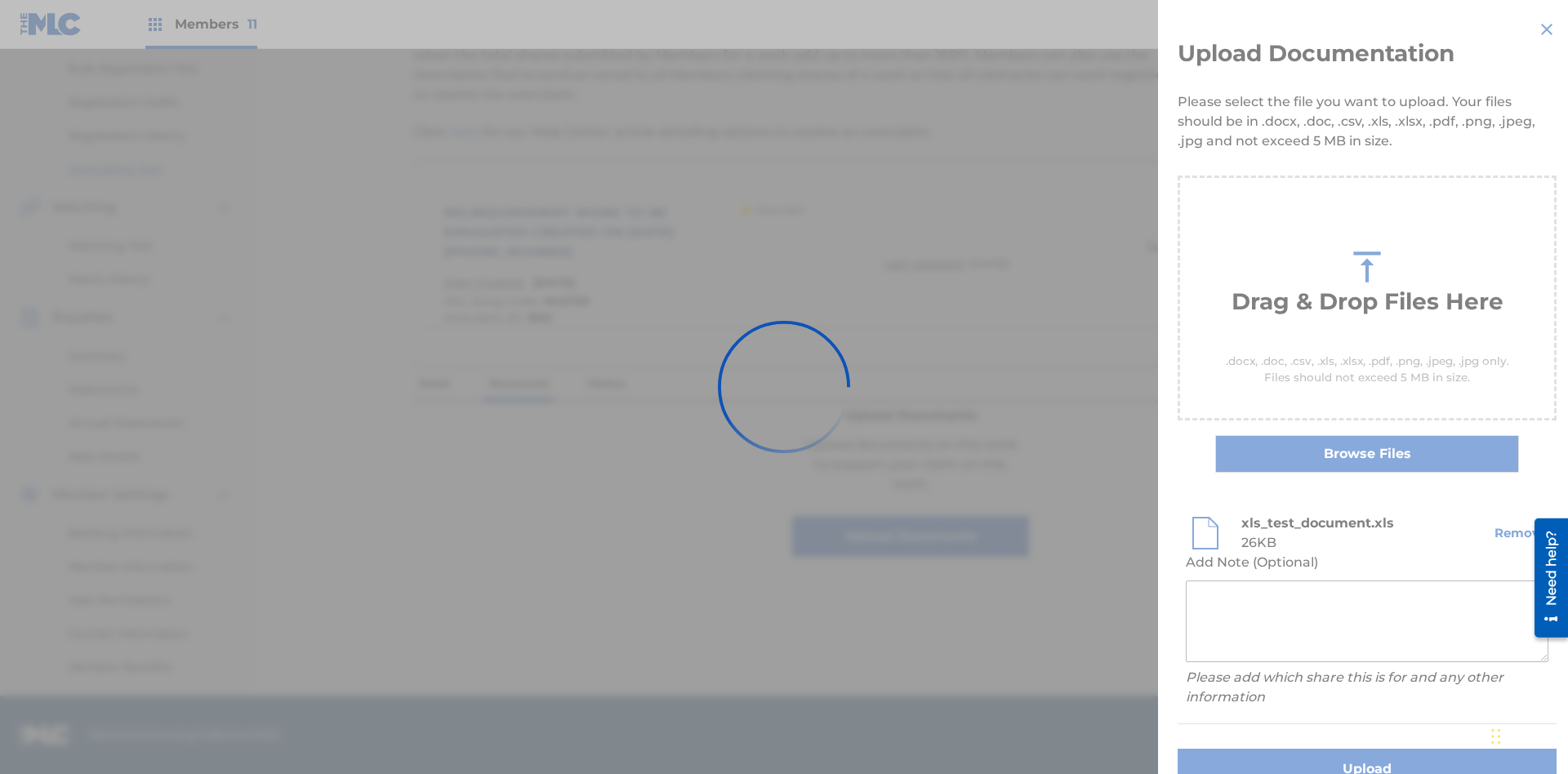
click at [1270, 748] on button "Upload" at bounding box center [1367, 769] width 379 height 41
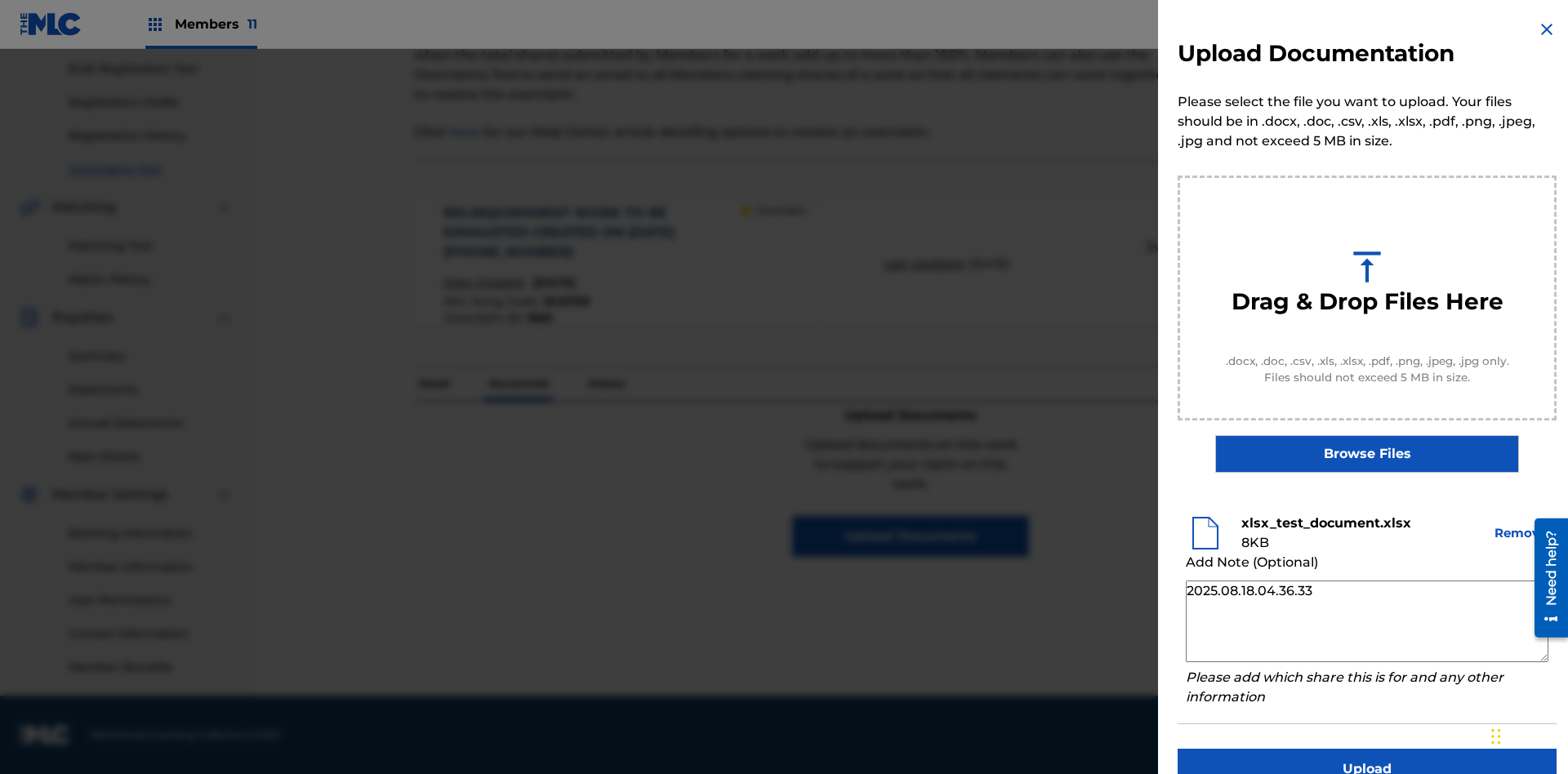
click at [1367, 748] on button "Upload" at bounding box center [1367, 769] width 379 height 41
click at [518, 366] on p "Documents" at bounding box center [519, 383] width 69 height 34
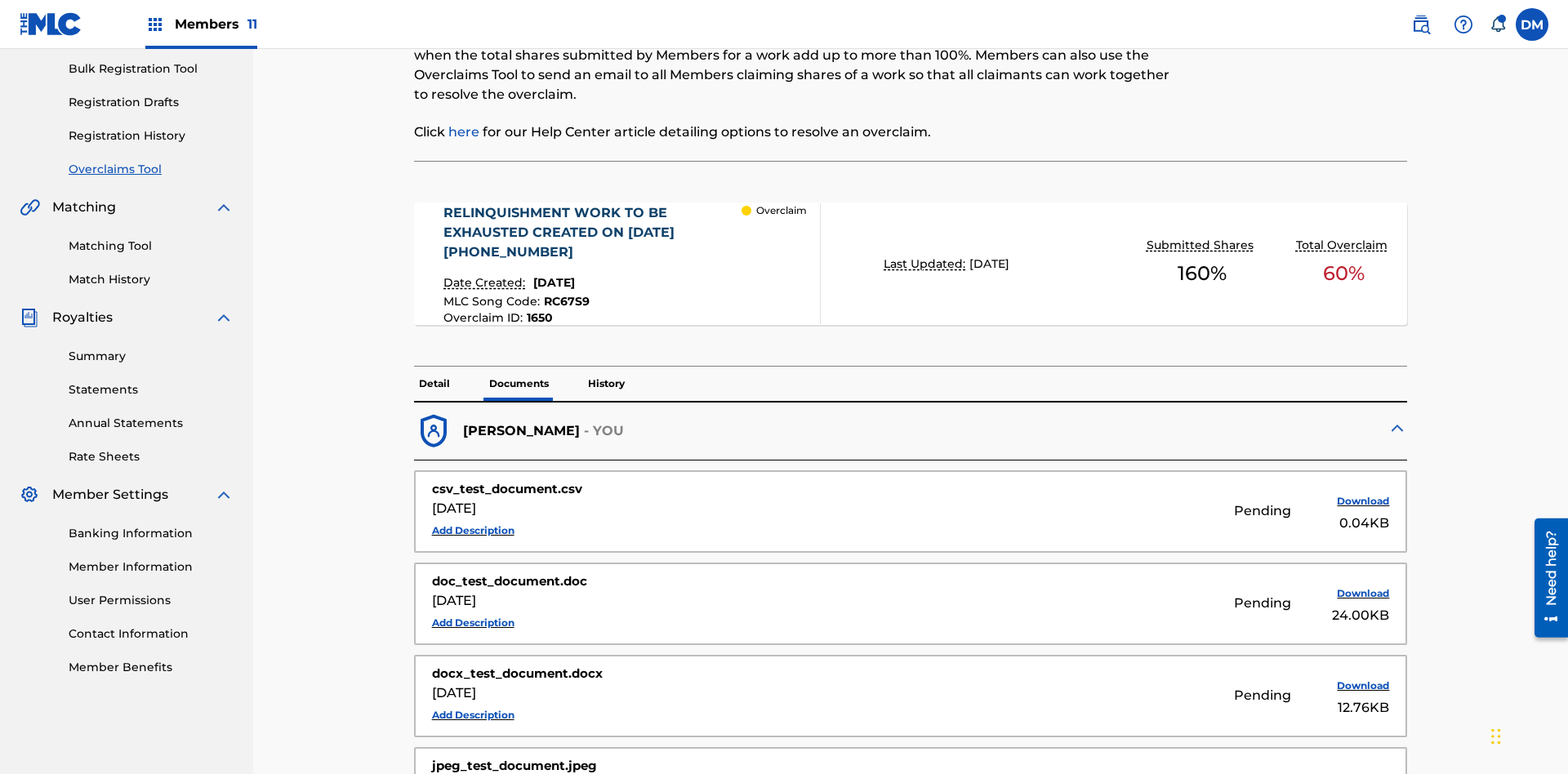
click at [473, 518] on button "Add Description" at bounding box center [473, 531] width 82 height 25
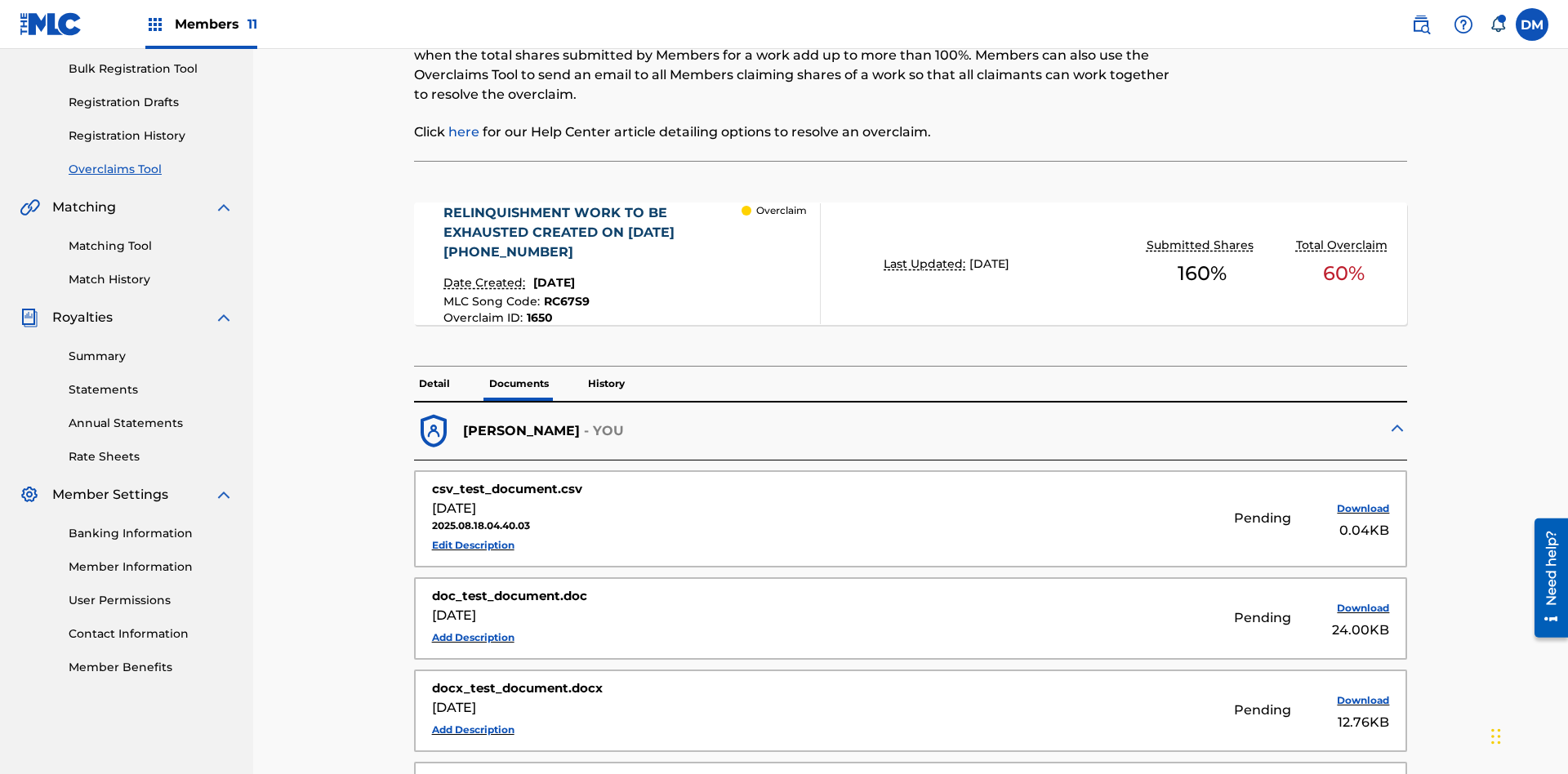
click at [473, 533] on button "Edit Description" at bounding box center [473, 546] width 82 height 25
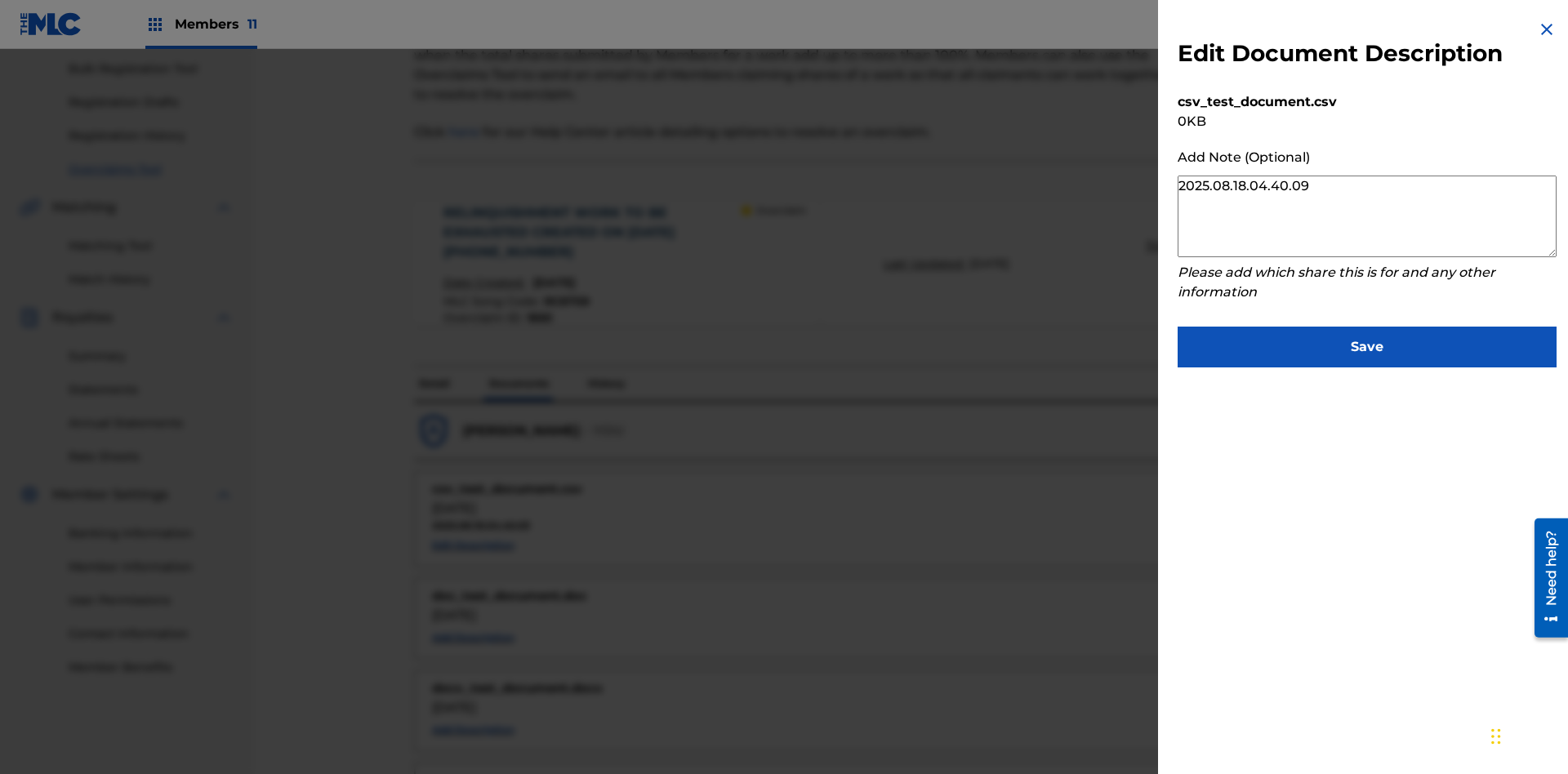
click at [1367, 343] on button "Save" at bounding box center [1367, 347] width 379 height 41
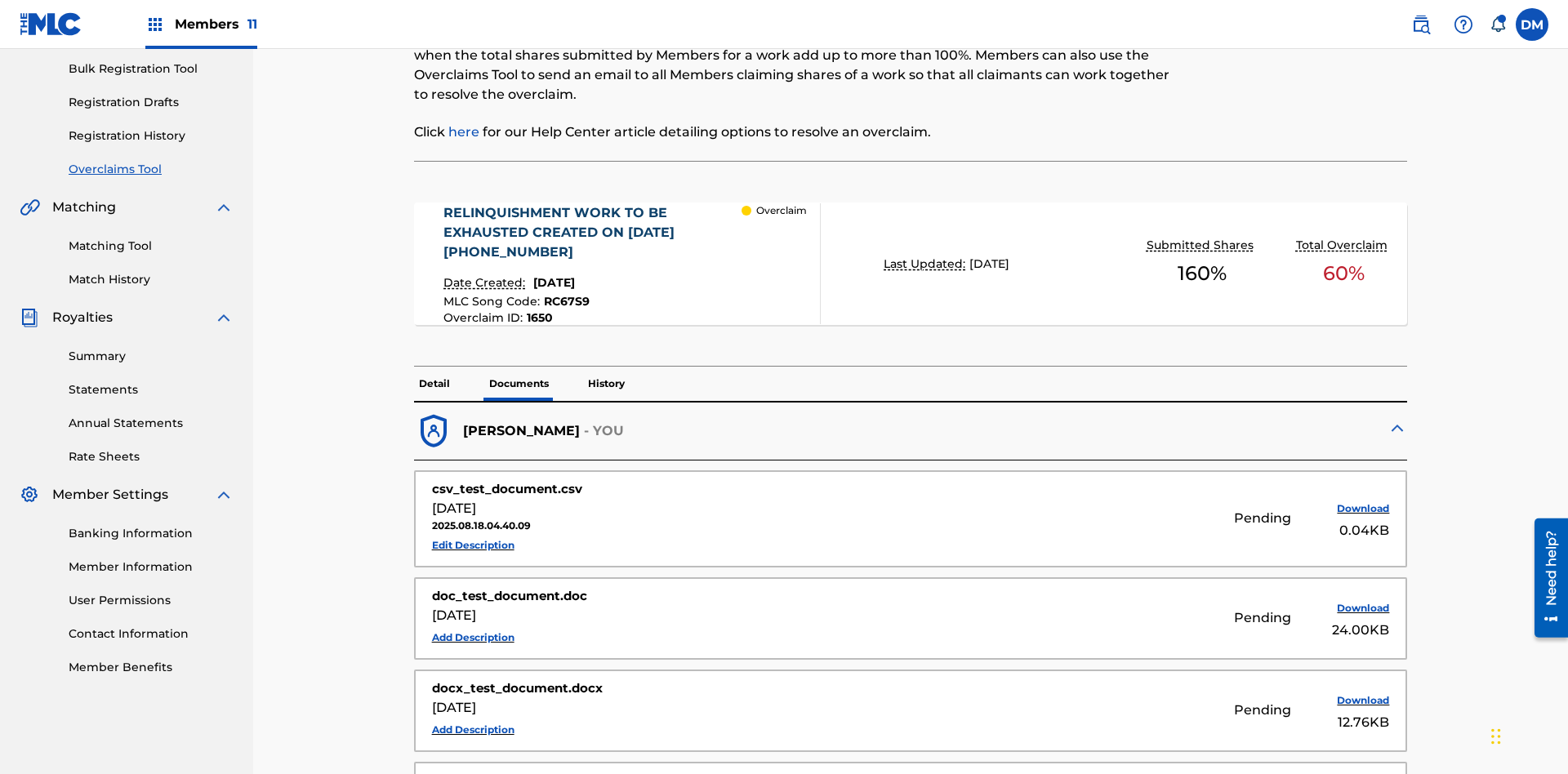
click at [605, 366] on p "History" at bounding box center [606, 383] width 47 height 34
